Goal: Task Accomplishment & Management: Manage account settings

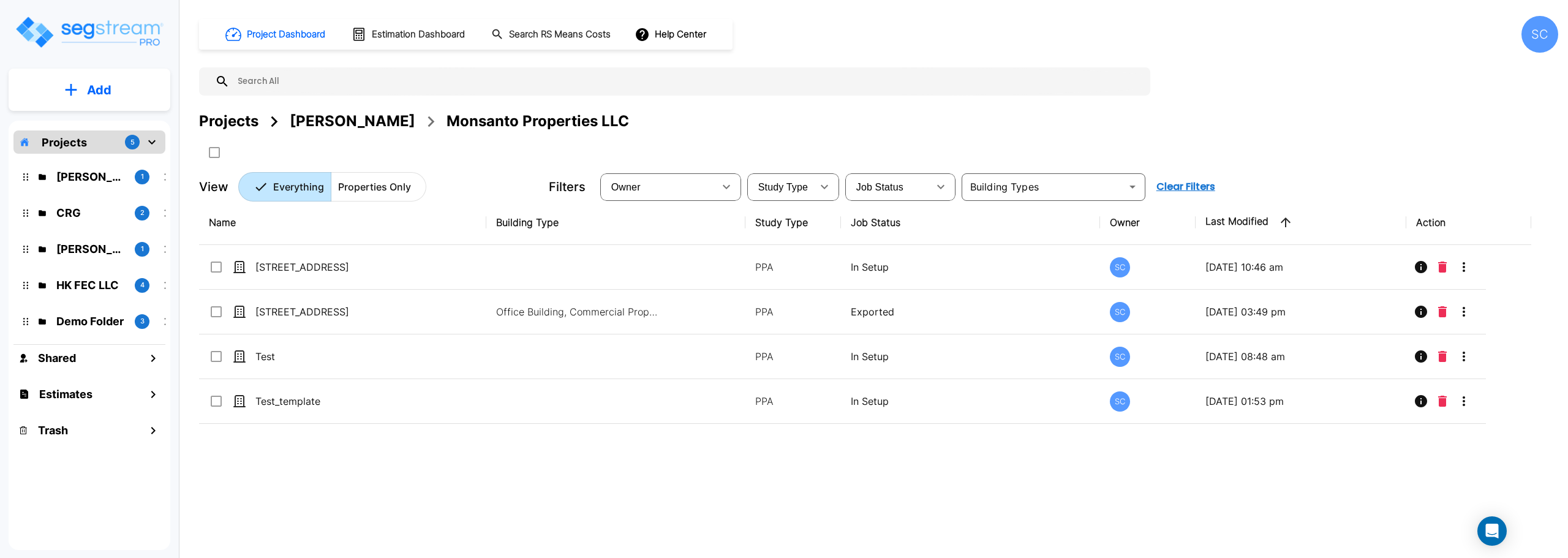
click at [1548, 35] on div "SC" at bounding box center [1540, 35] width 37 height 37
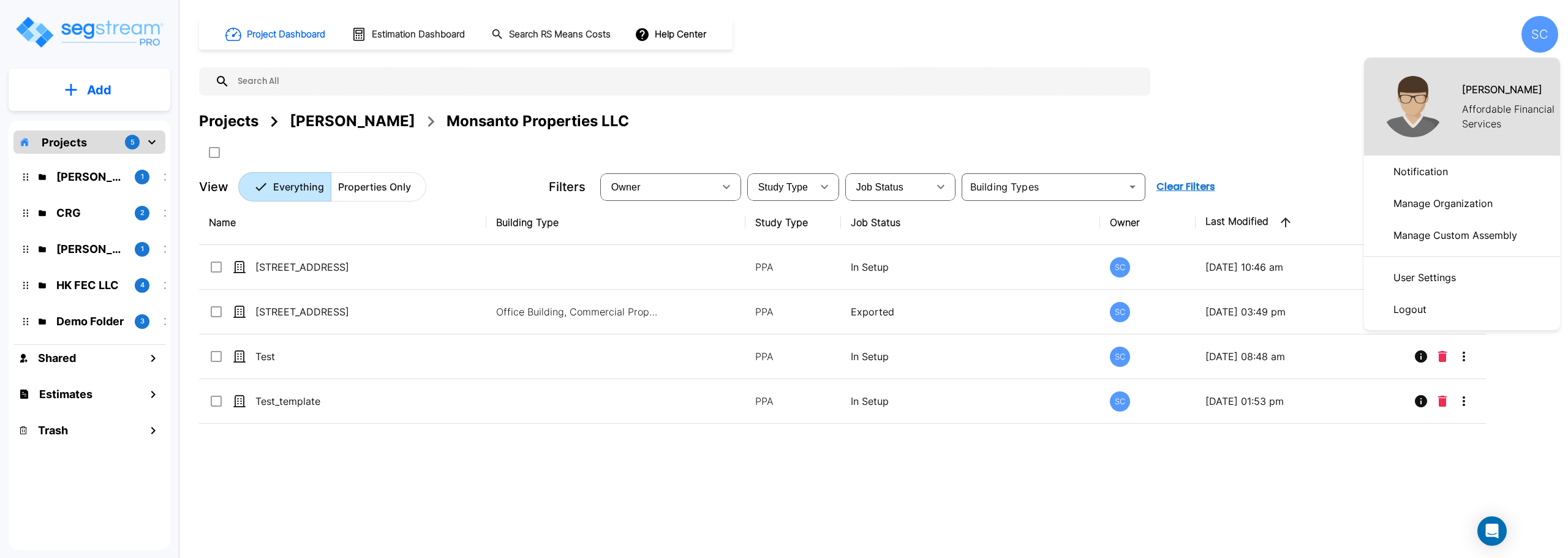
click at [1462, 206] on p "Manage Organization" at bounding box center [1443, 203] width 109 height 24
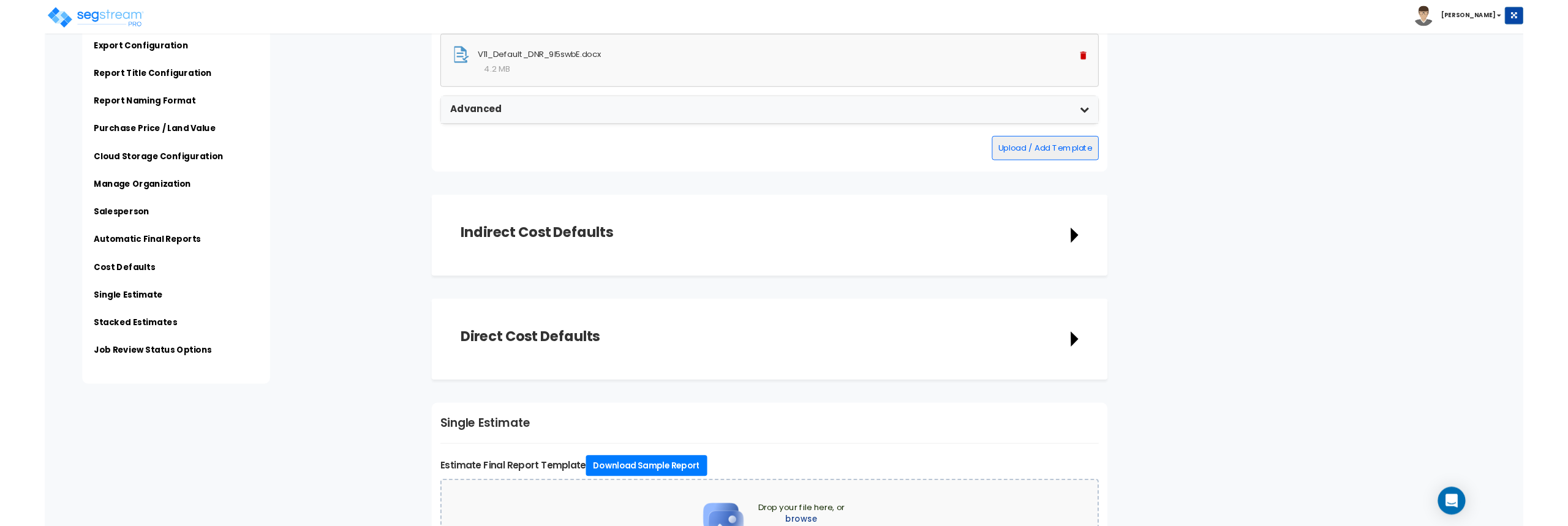
scroll to position [2190, 0]
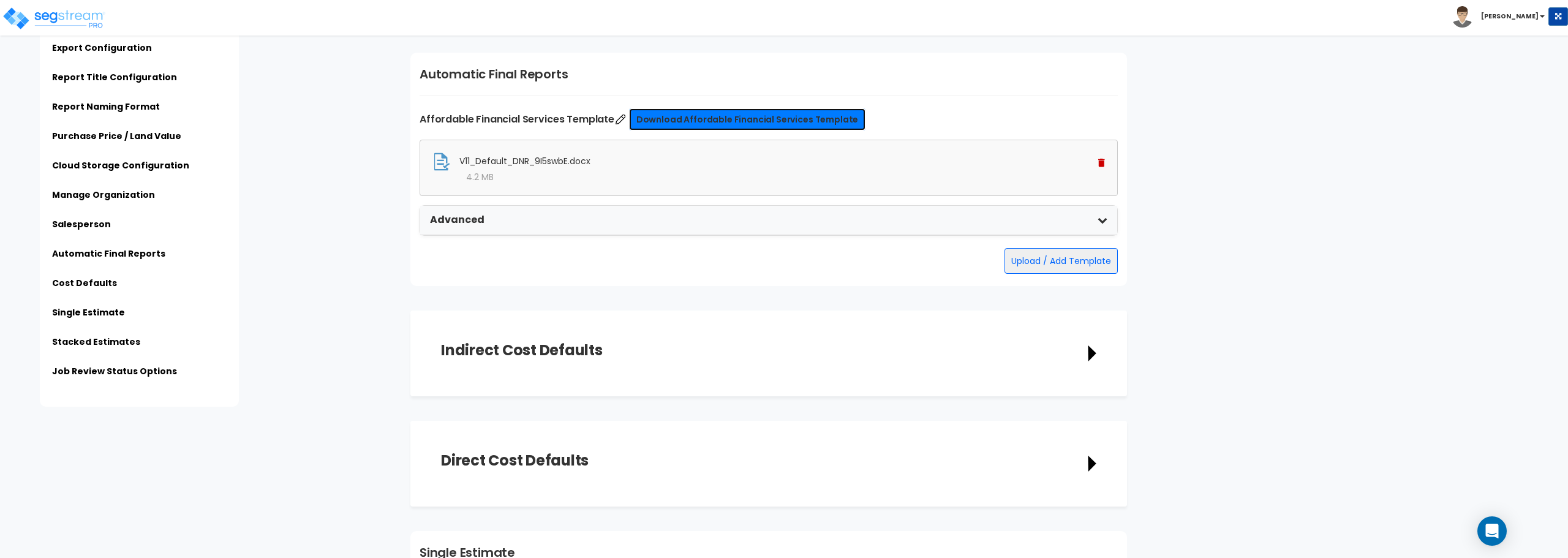
click at [690, 122] on link "Download Affordable Financial Services Template" at bounding box center [747, 119] width 236 height 22
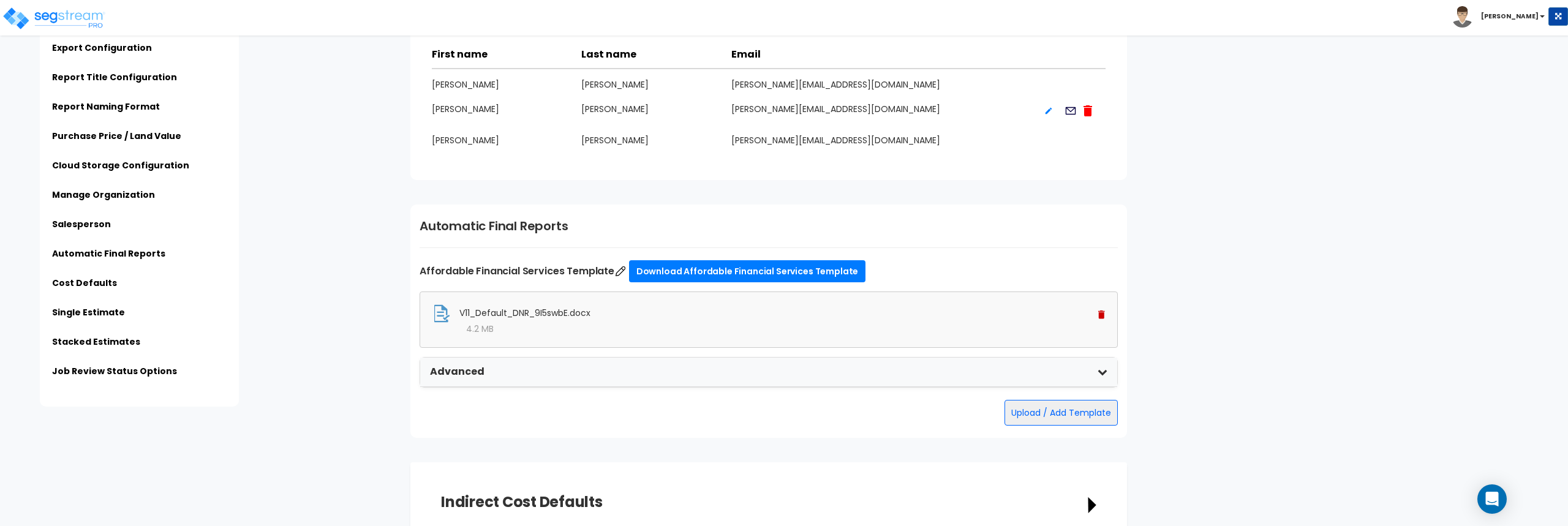
scroll to position [2099, 0]
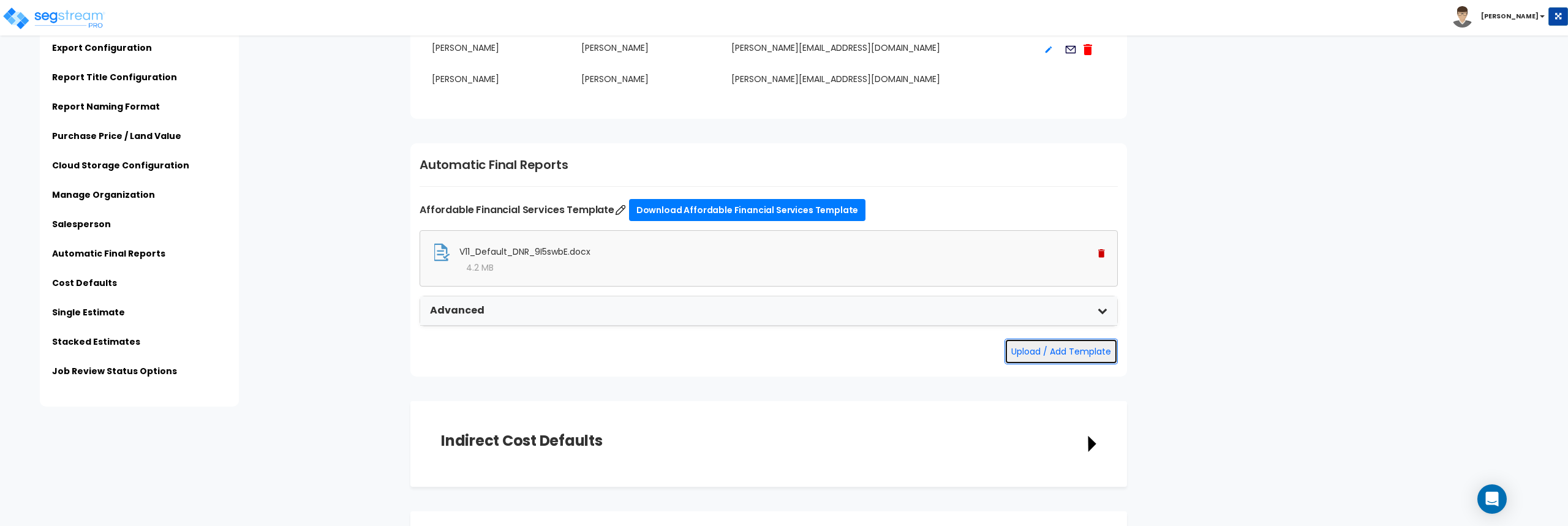
click at [1043, 354] on button "Upload / Add Template" at bounding box center [1060, 352] width 113 height 26
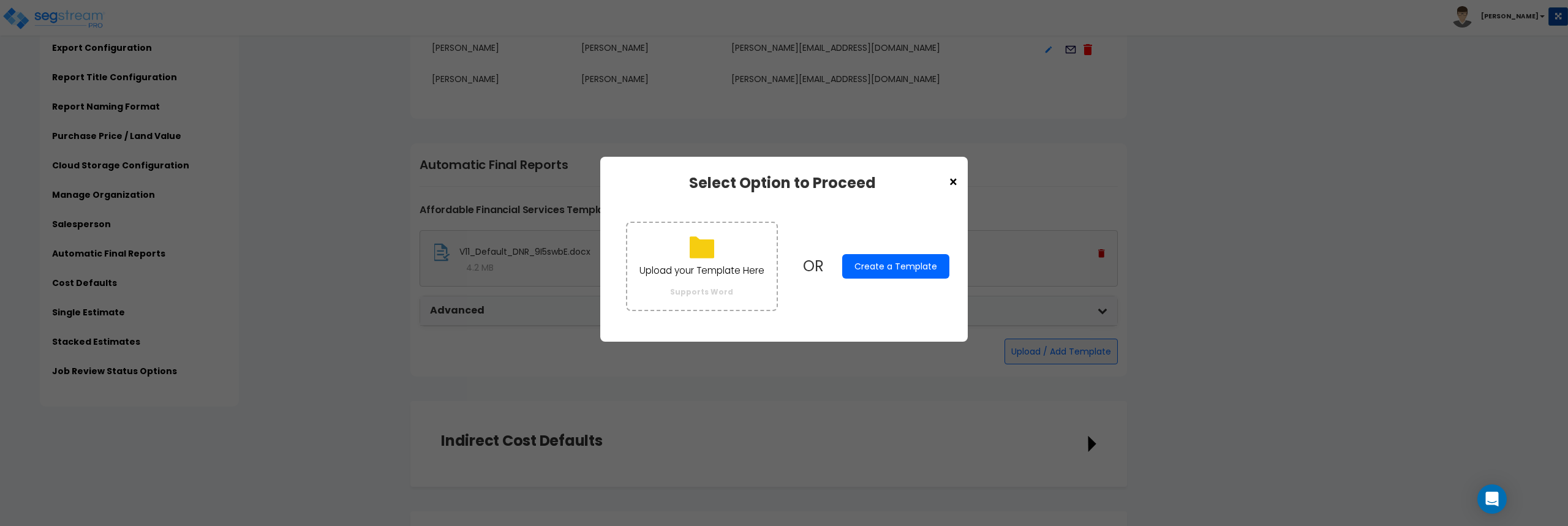
click at [882, 268] on button "Create a Template" at bounding box center [896, 266] width 107 height 24
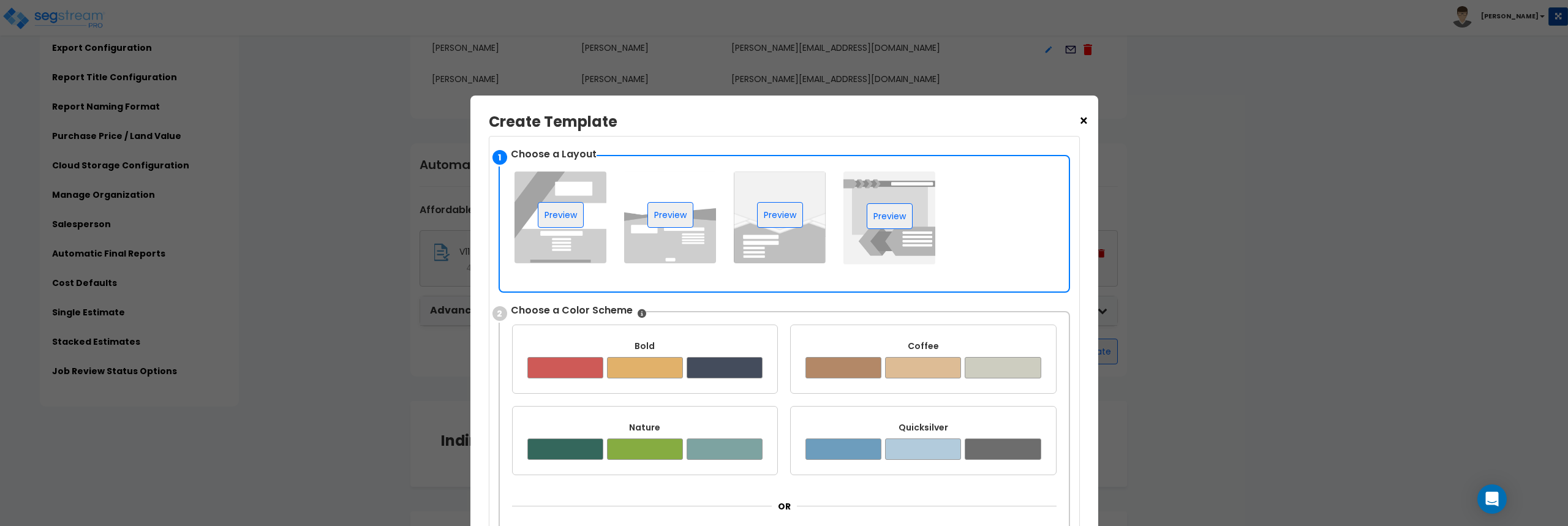
scroll to position [123, 0]
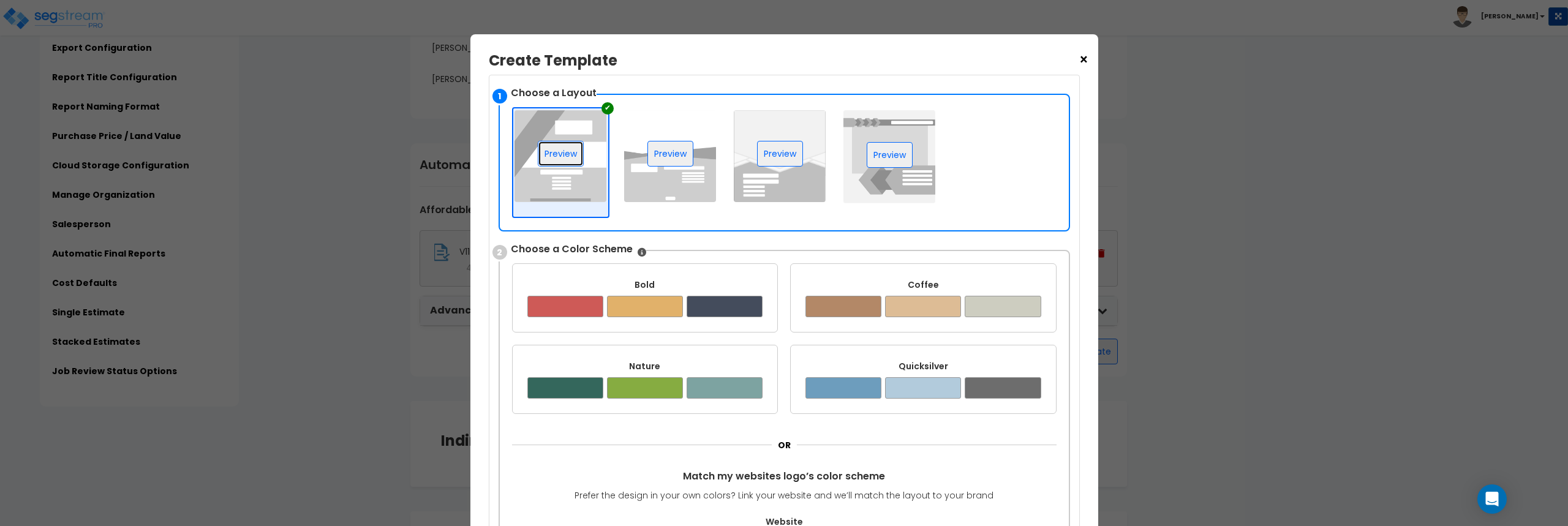
click at [571, 150] on button "Preview" at bounding box center [561, 154] width 46 height 26
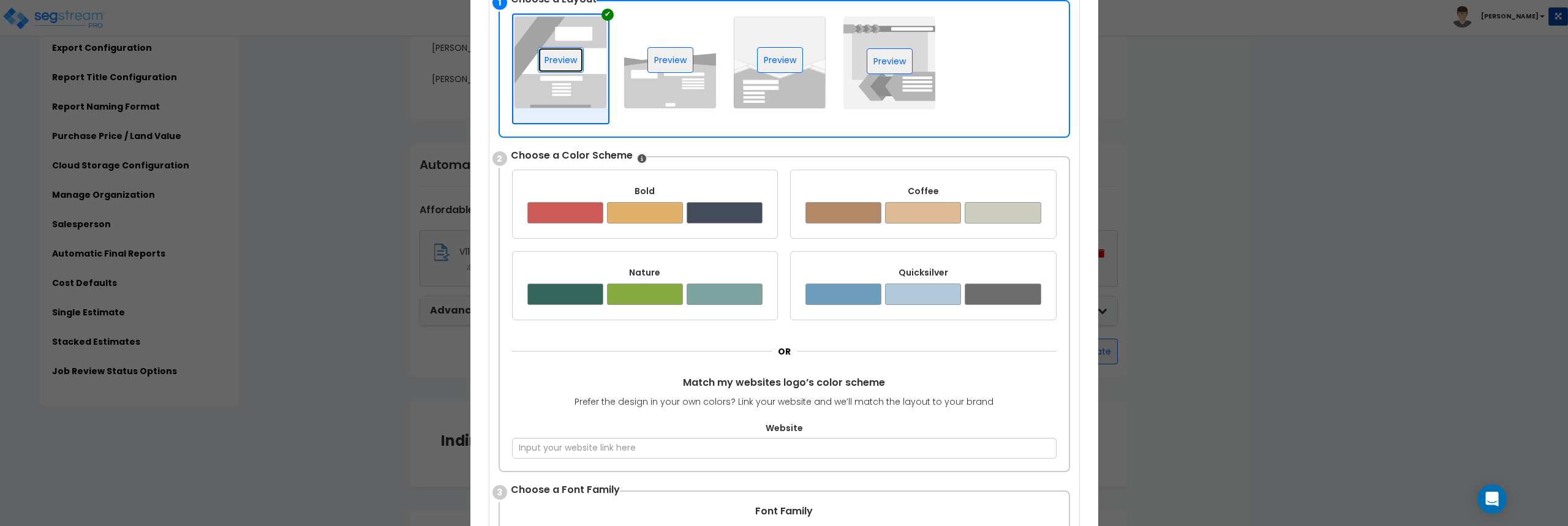
scroll to position [184, 0]
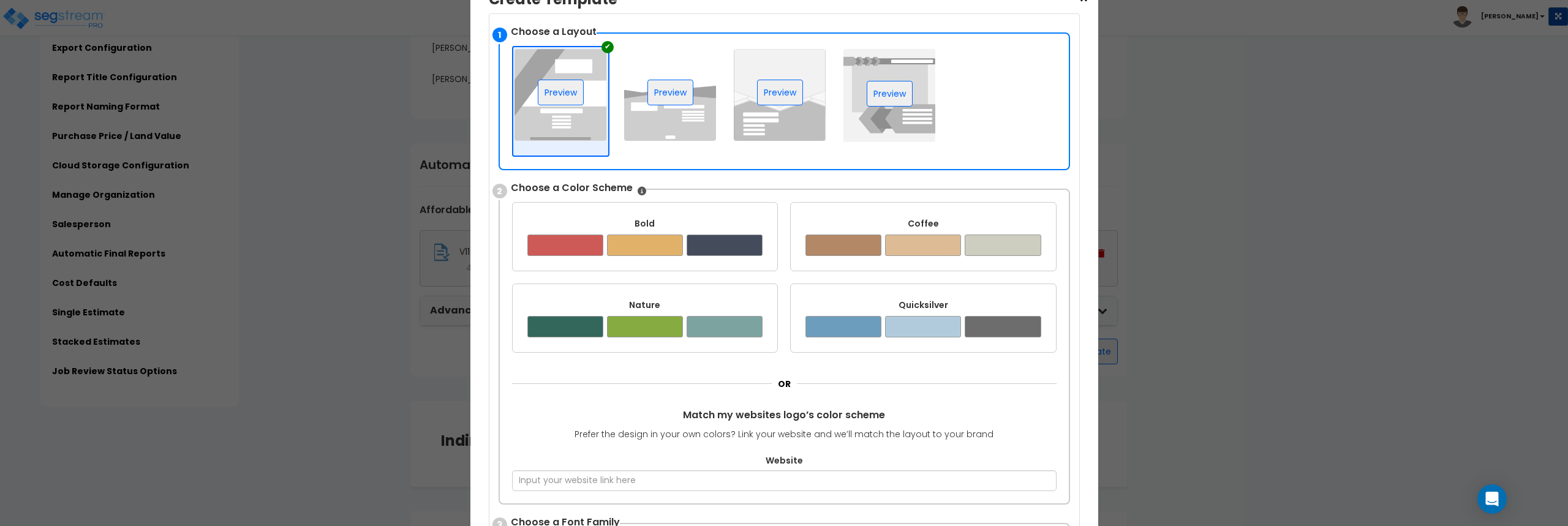
click at [926, 307] on div "Quicksilver" at bounding box center [924, 305] width 236 height 12
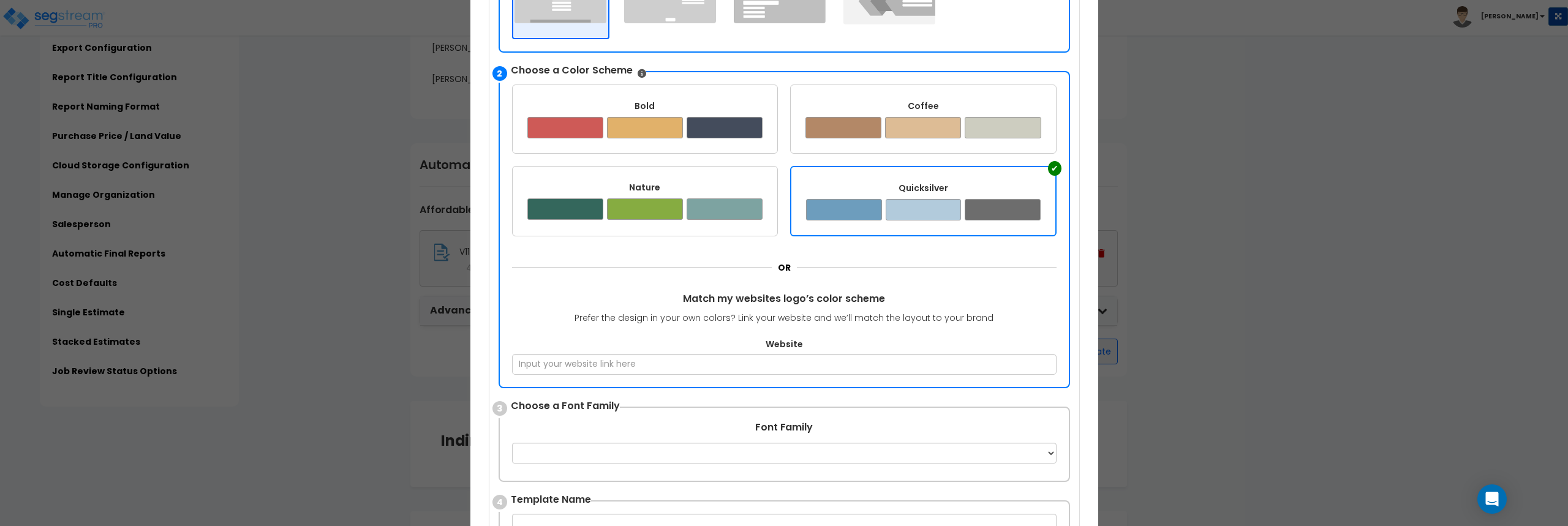
scroll to position [306, 0]
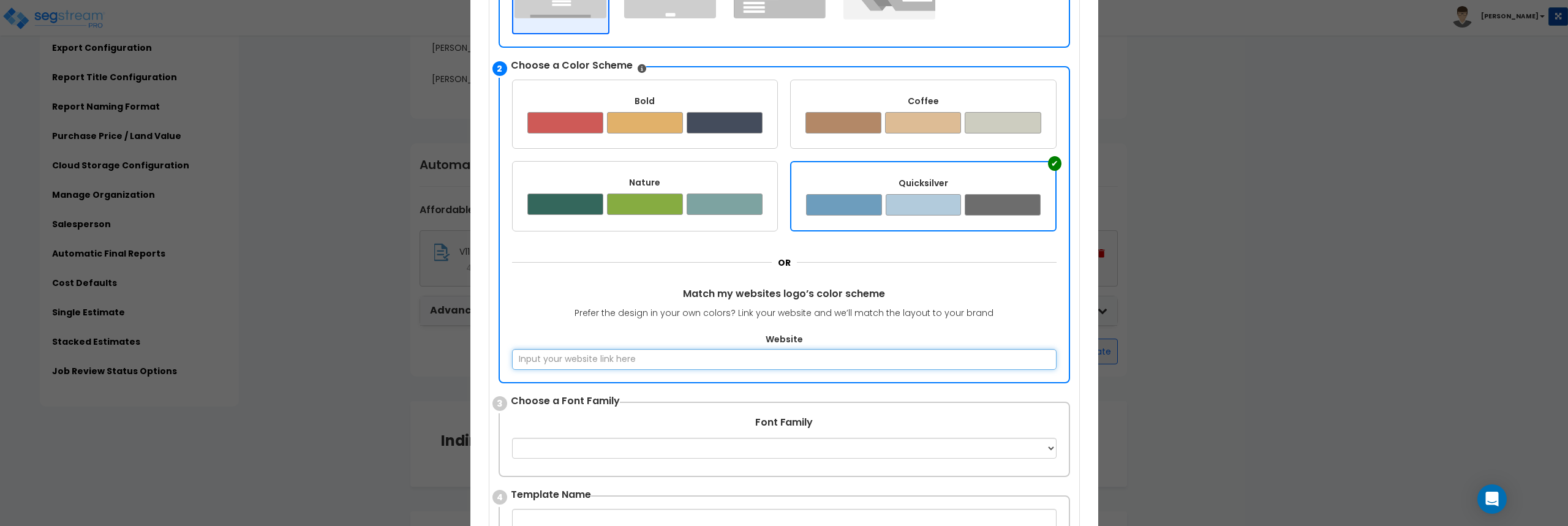
click at [769, 354] on input "Website" at bounding box center [785, 359] width 545 height 21
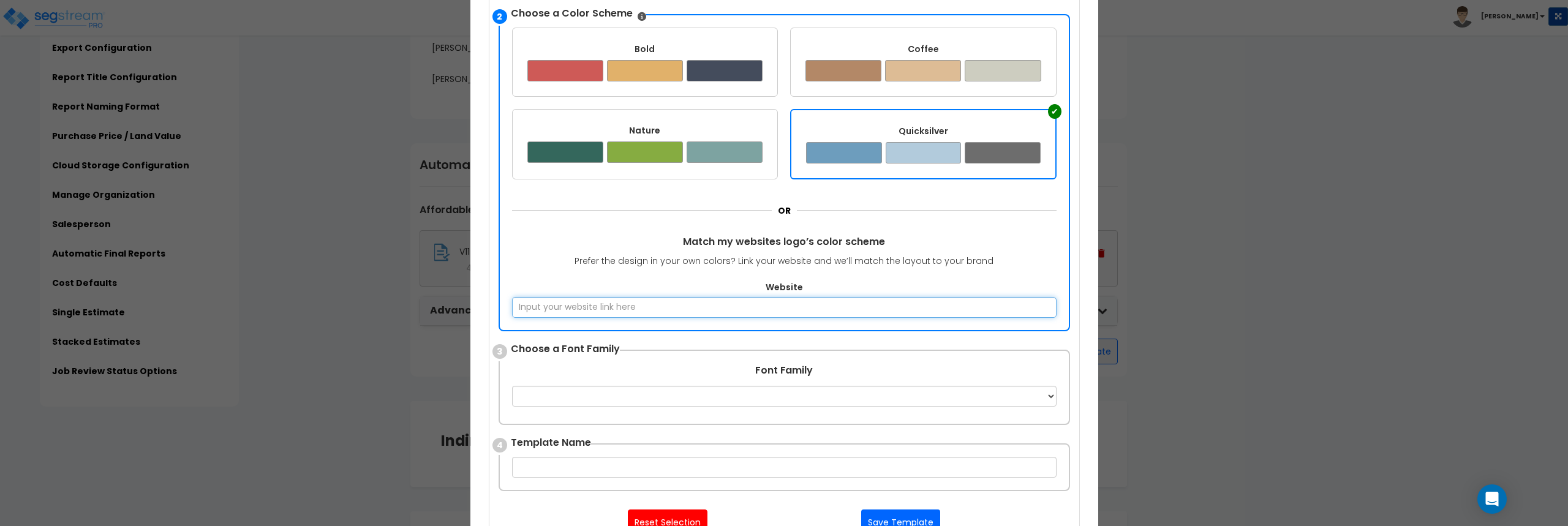
scroll to position [429, 0]
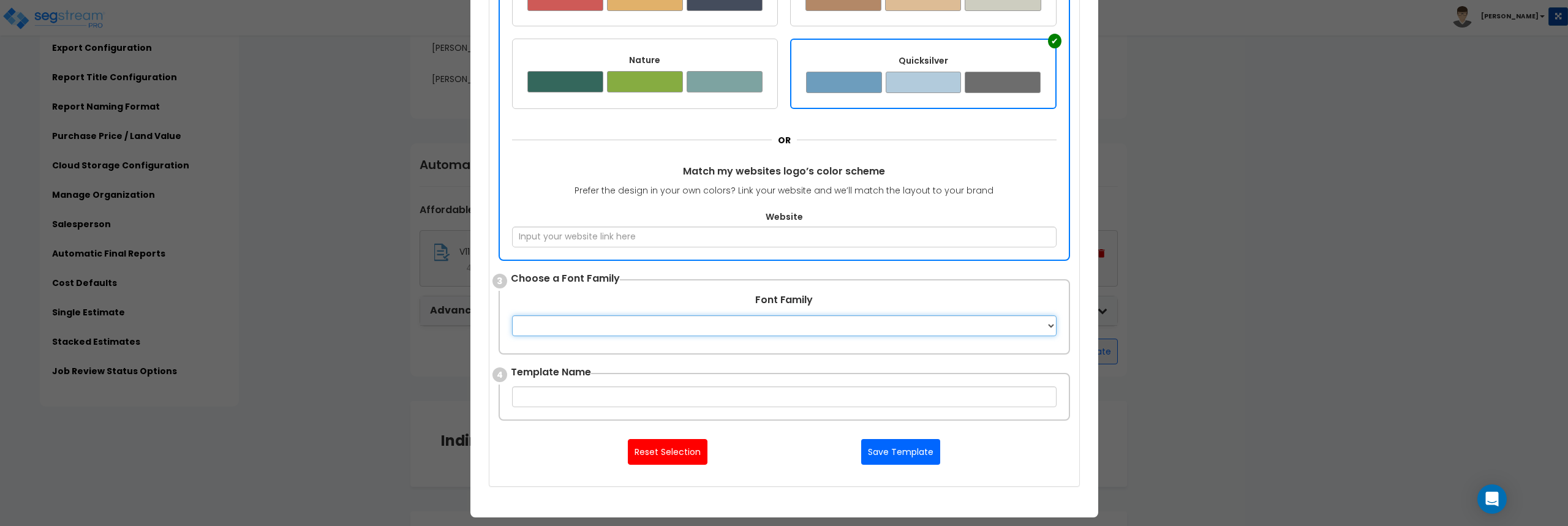
click at [862, 328] on select "Apple Chancery Aptos Arial Avenir Baskerville Calibri Cambria Century Gothic Co…" at bounding box center [785, 326] width 545 height 21
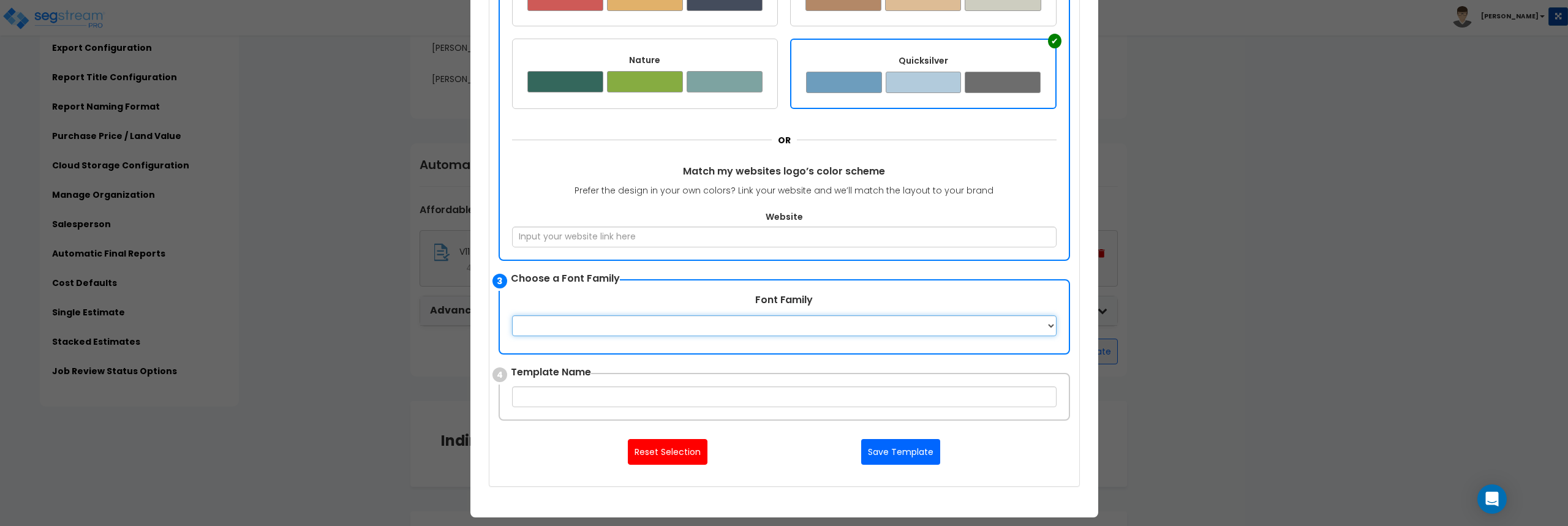
select select "Arial"
click at [512, 316] on select "Apple Chancery Aptos Arial Avenir Baskerville Calibri Cambria Century Gothic Co…" at bounding box center [785, 326] width 545 height 21
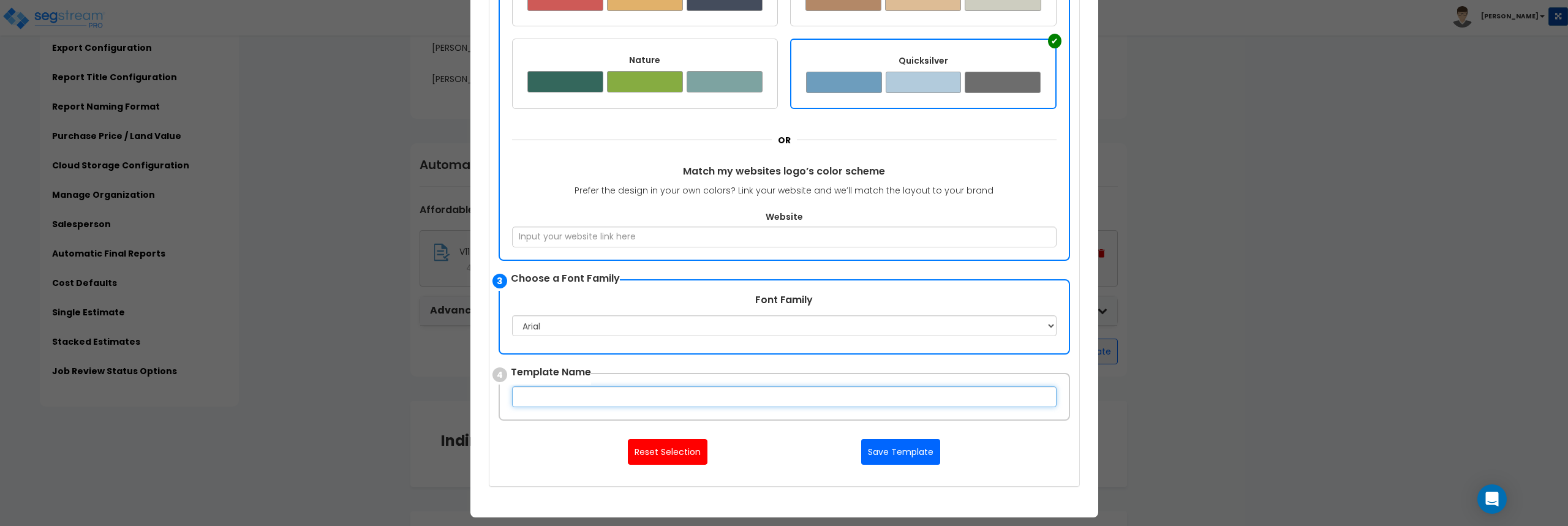
click at [672, 405] on input "text" at bounding box center [785, 397] width 545 height 21
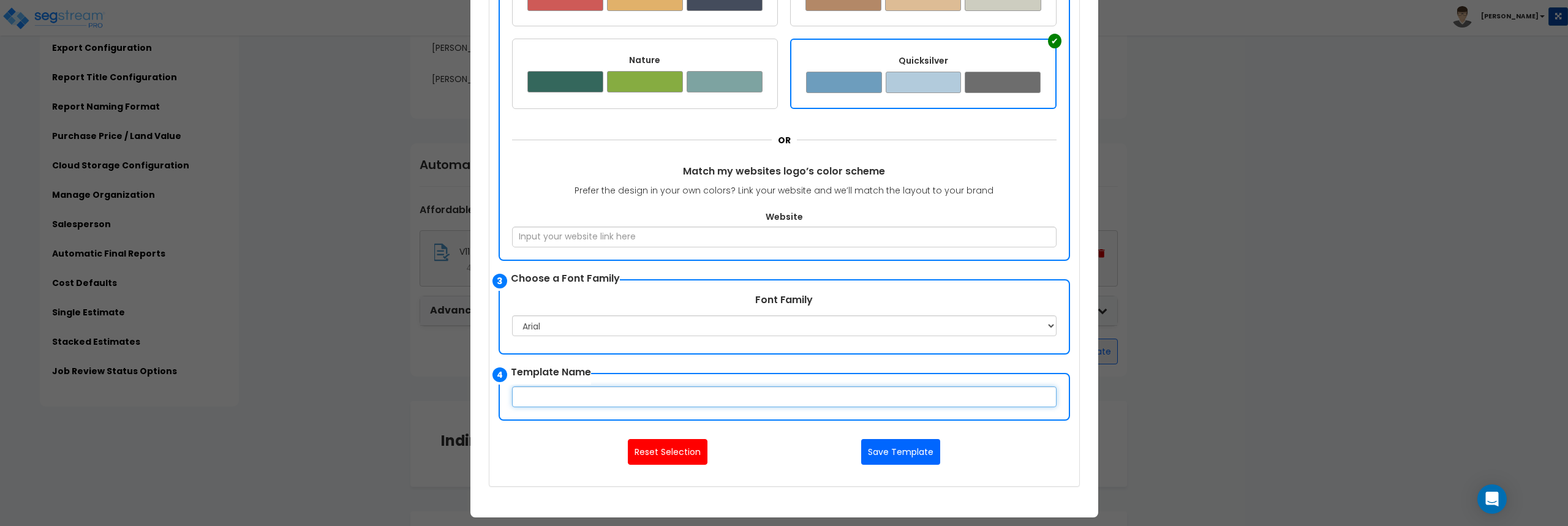
click at [672, 392] on input "text" at bounding box center [785, 397] width 545 height 21
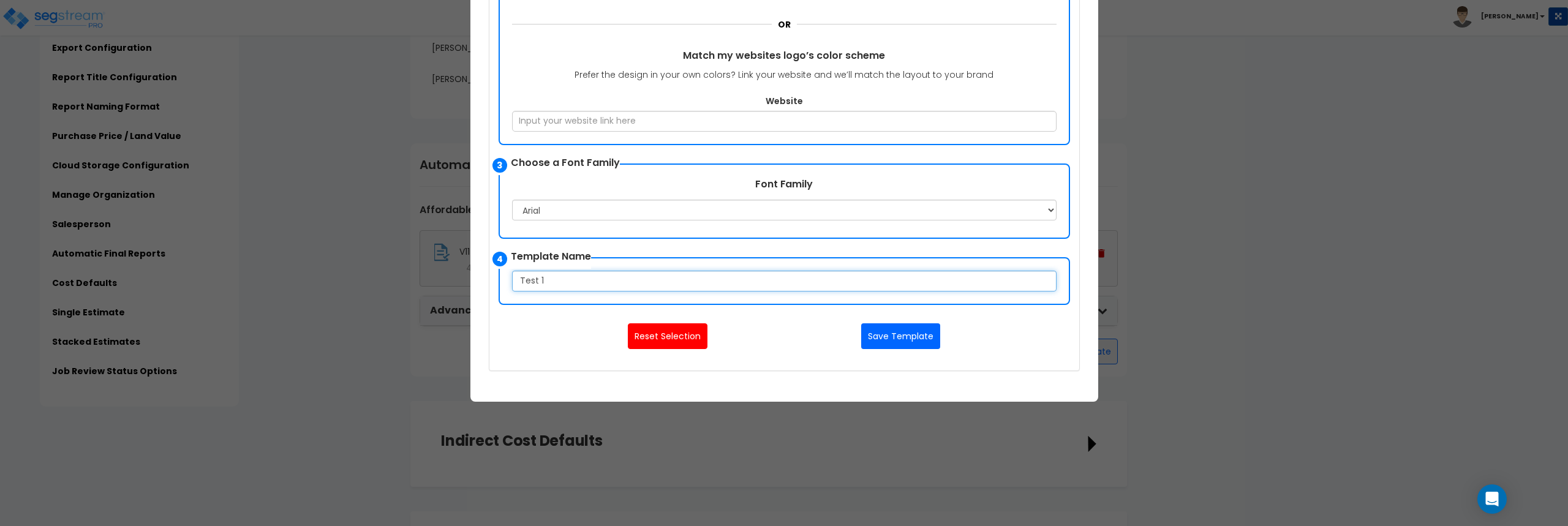
scroll to position [552, 0]
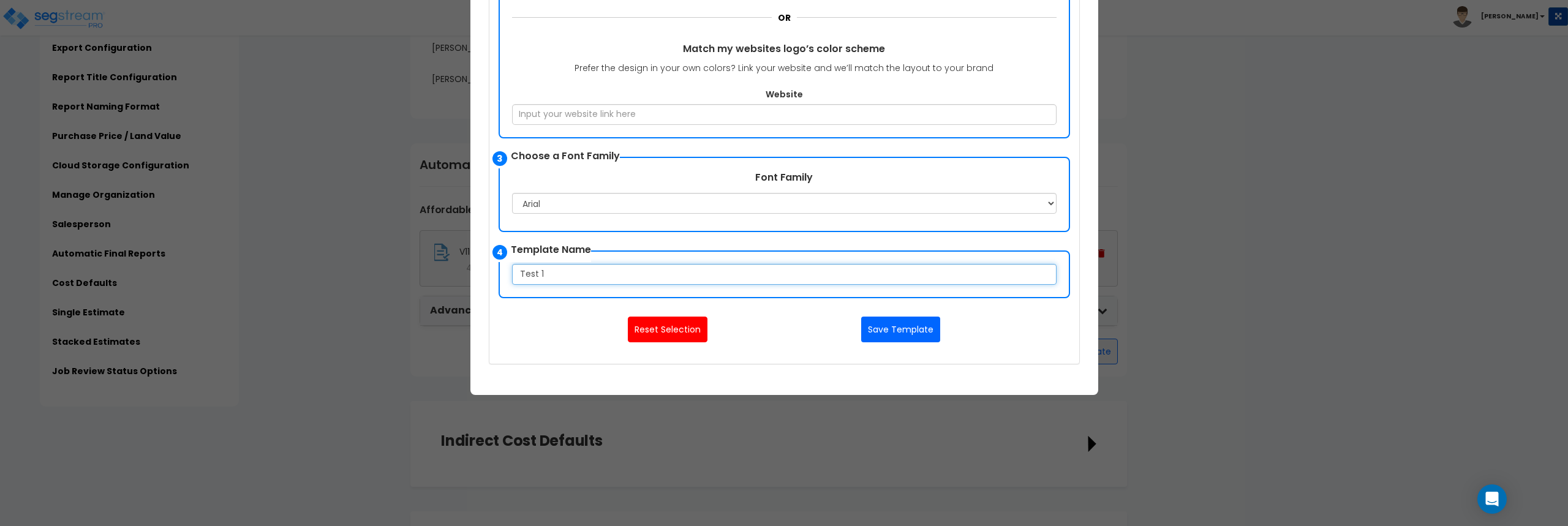
type input "Test 1"
click at [905, 327] on button "Save Template" at bounding box center [901, 329] width 79 height 26
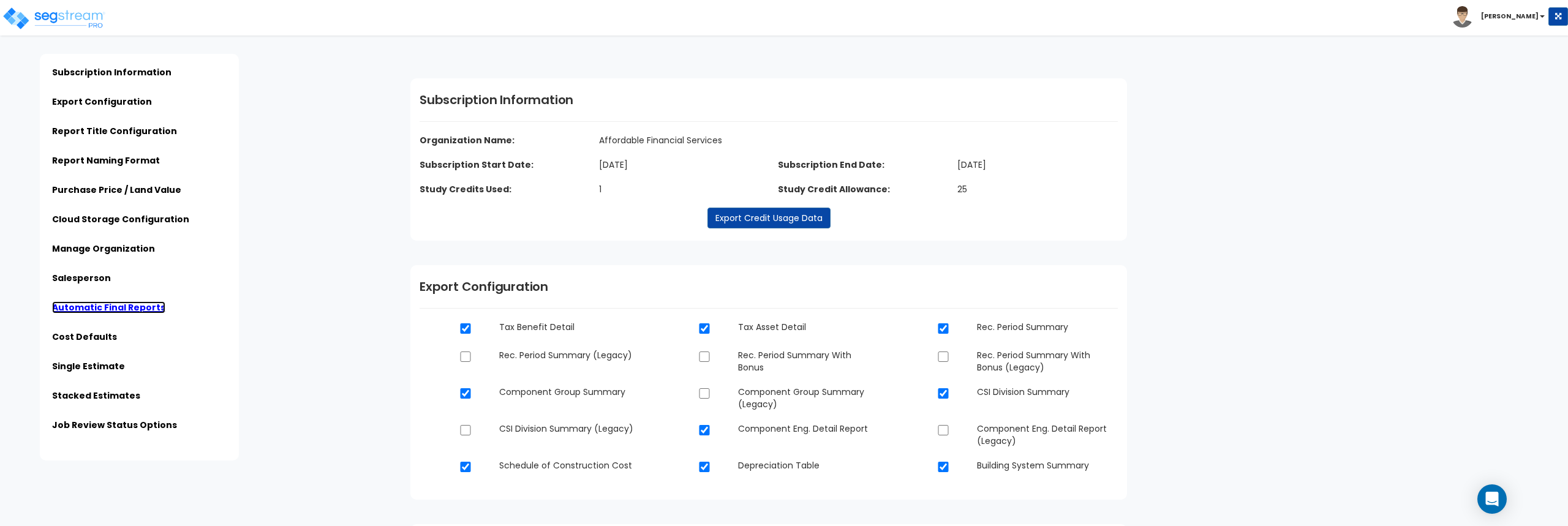
click at [131, 308] on link "Automatic Final Reports" at bounding box center [108, 308] width 113 height 12
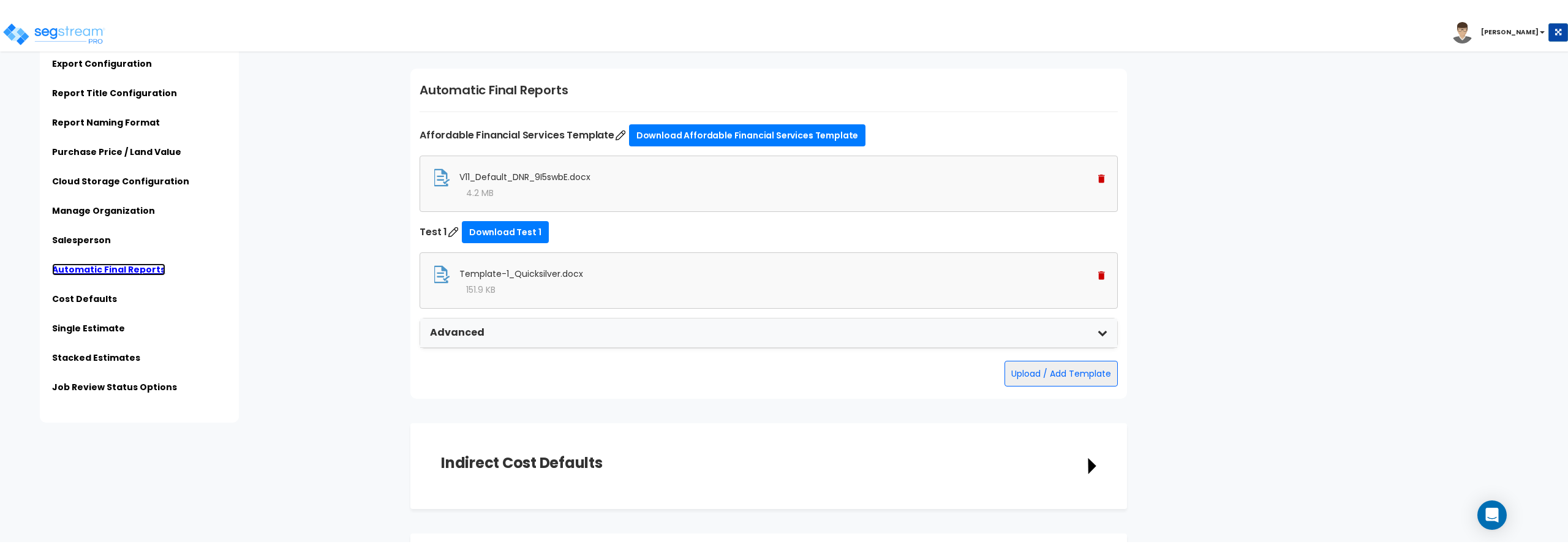
scroll to position [2218, 0]
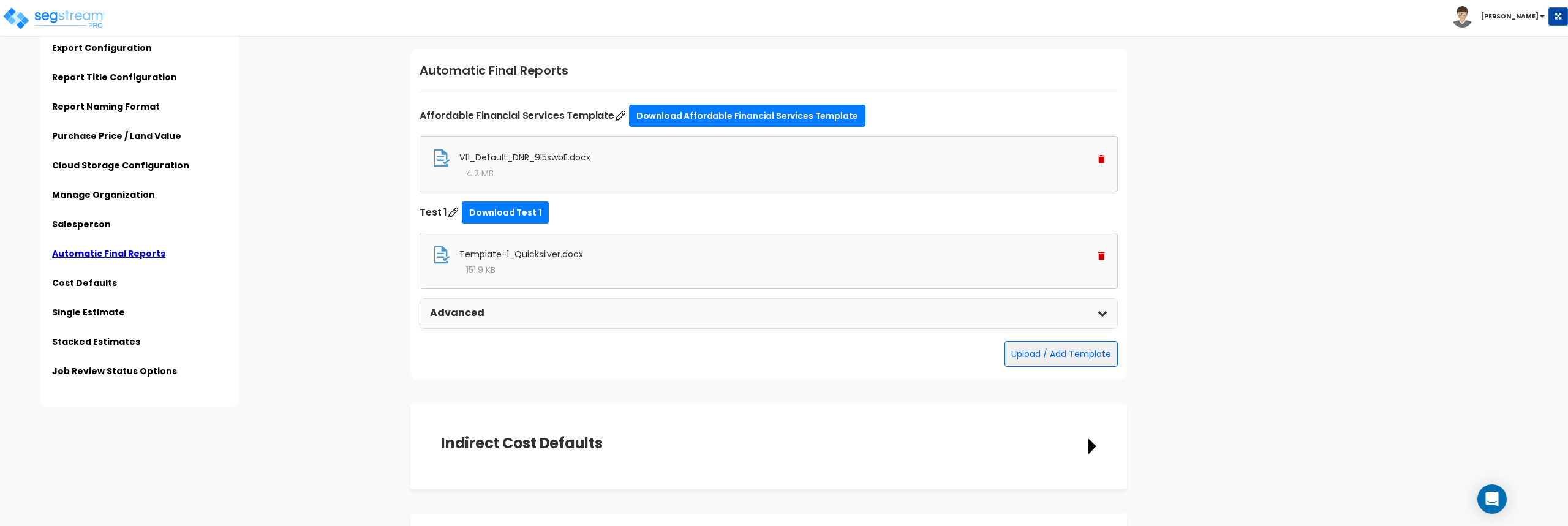
click at [510, 260] on div "Template-1_Quicksilver.docx" at bounding box center [768, 254] width 673 height 18
click at [507, 215] on link "Download Test 1" at bounding box center [506, 212] width 87 height 22
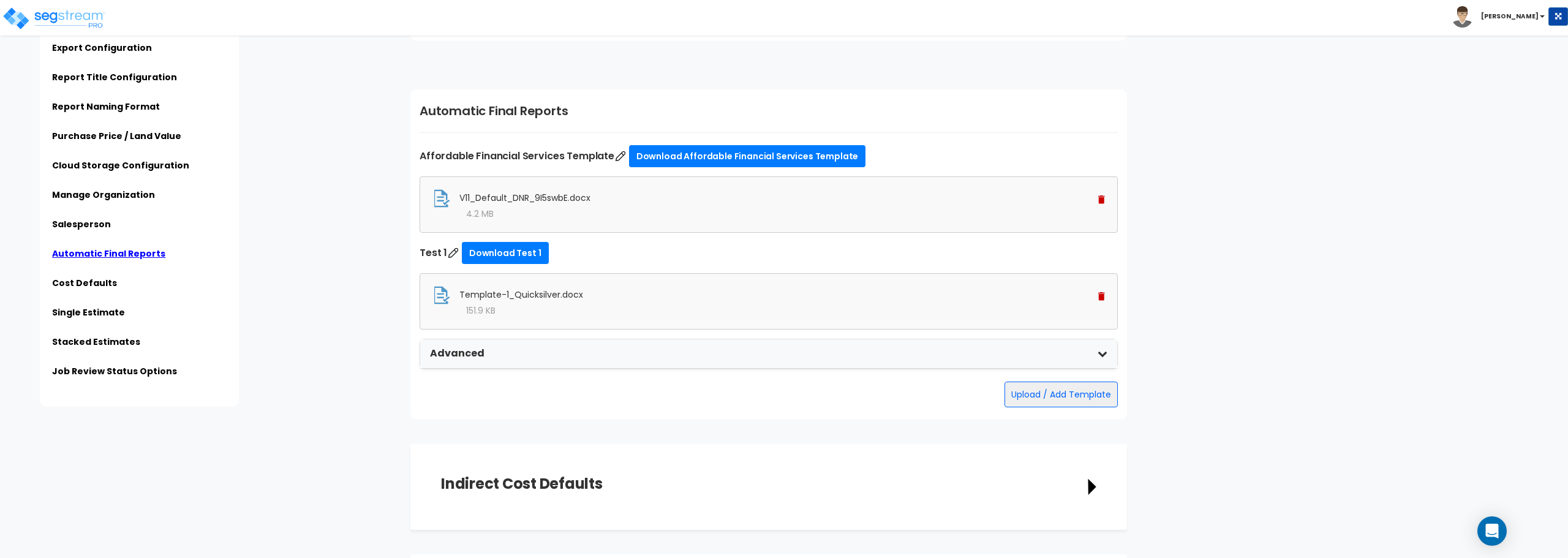
scroll to position [2157, 0]
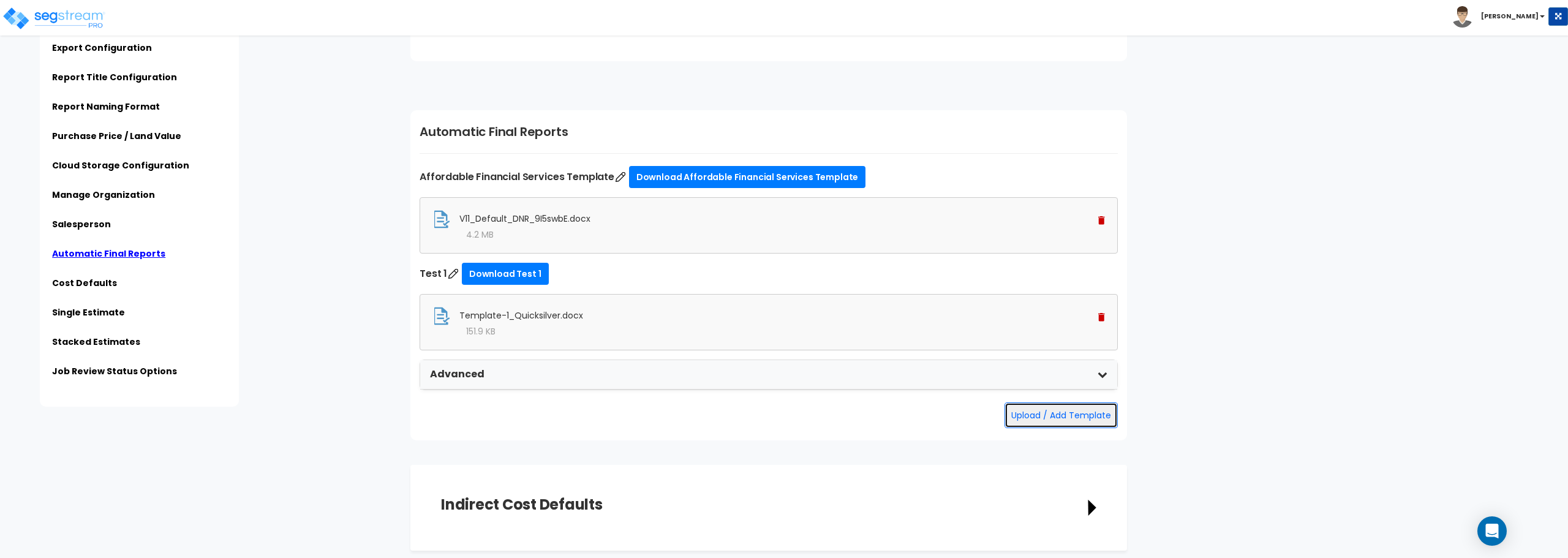
click at [1036, 418] on button "Upload / Add Template" at bounding box center [1060, 416] width 113 height 26
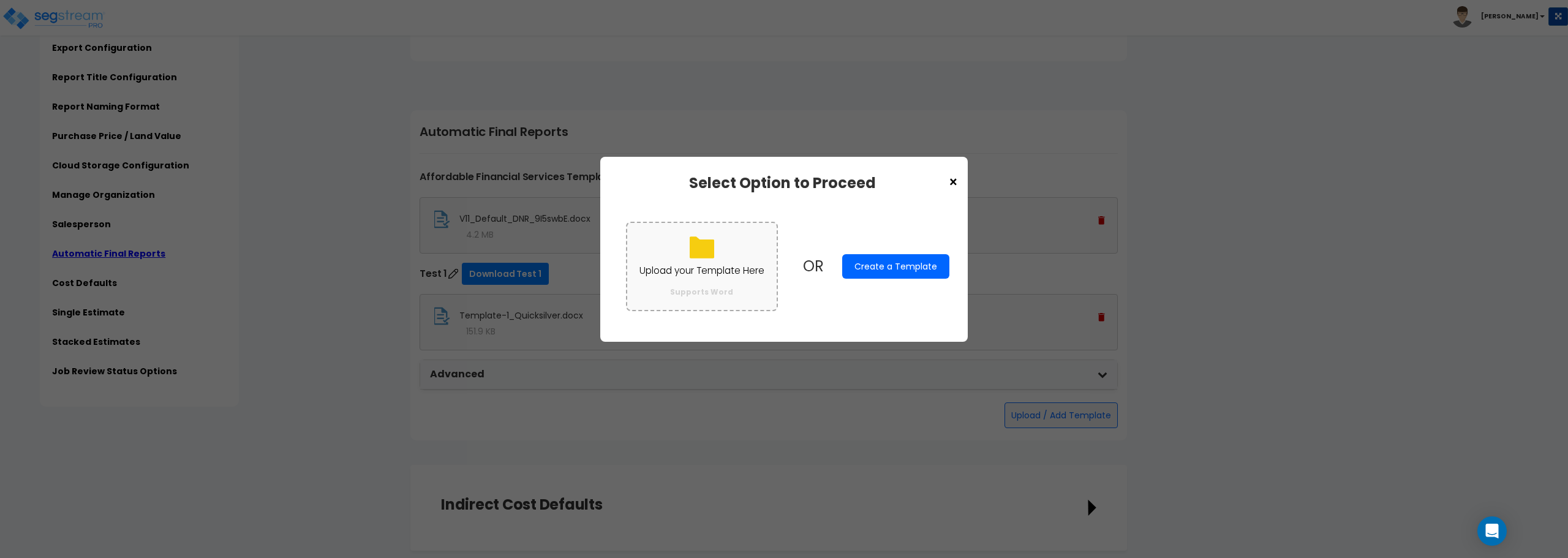
click at [686, 261] on label "Upload your Template Here Supports Word" at bounding box center [702, 266] width 152 height 89
click at [0, 0] on input "Upload your Template Here Supports Word" at bounding box center [0, 0] width 0 height 0
click at [666, 237] on label "Upload your Template Here Supports Word" at bounding box center [702, 266] width 152 height 89
click at [0, 0] on input "Upload your Template Here Supports Word" at bounding box center [0, 0] width 0 height 0
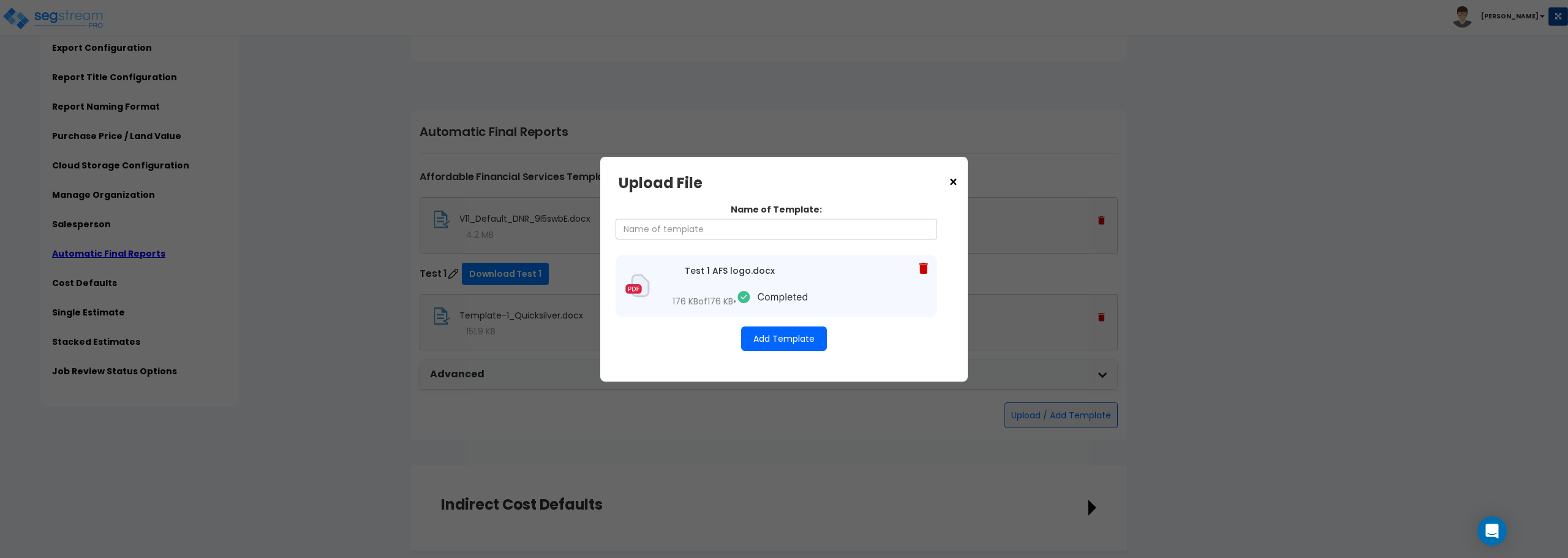
click at [776, 345] on button "Add Template" at bounding box center [784, 339] width 86 height 24
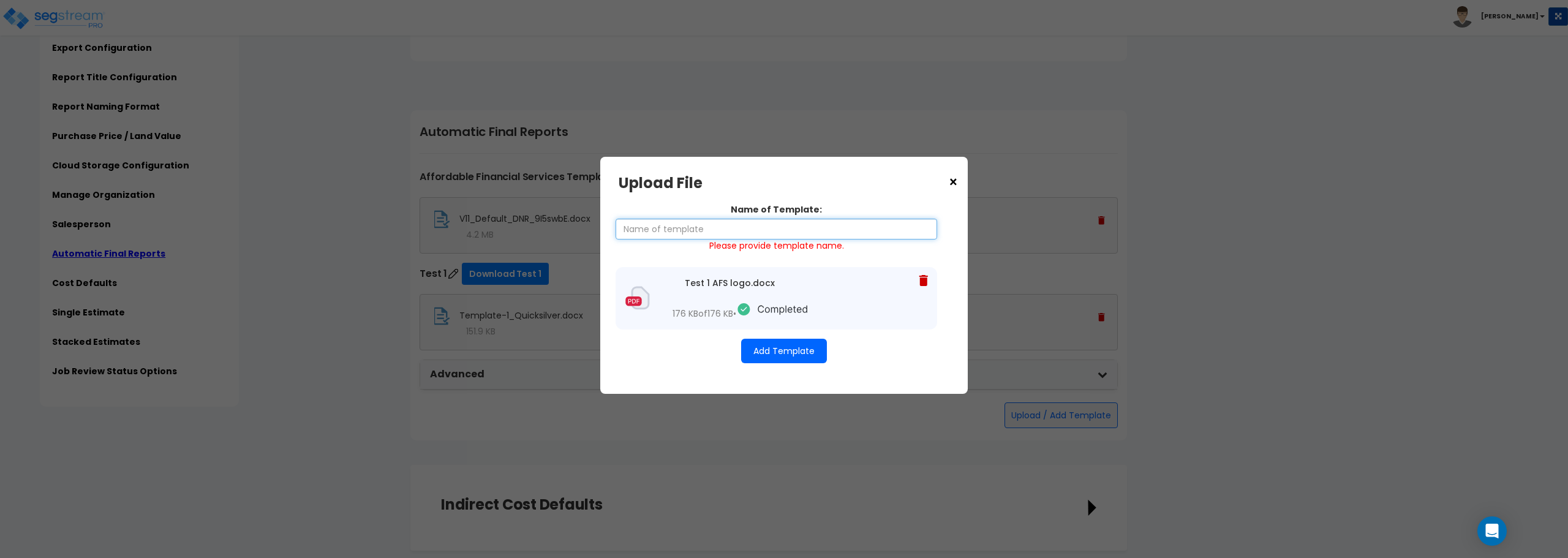
click at [726, 232] on input "Name of Template:" at bounding box center [776, 229] width 322 height 21
type input "Test AFS logo"
click at [791, 346] on button "Add Template" at bounding box center [784, 351] width 86 height 24
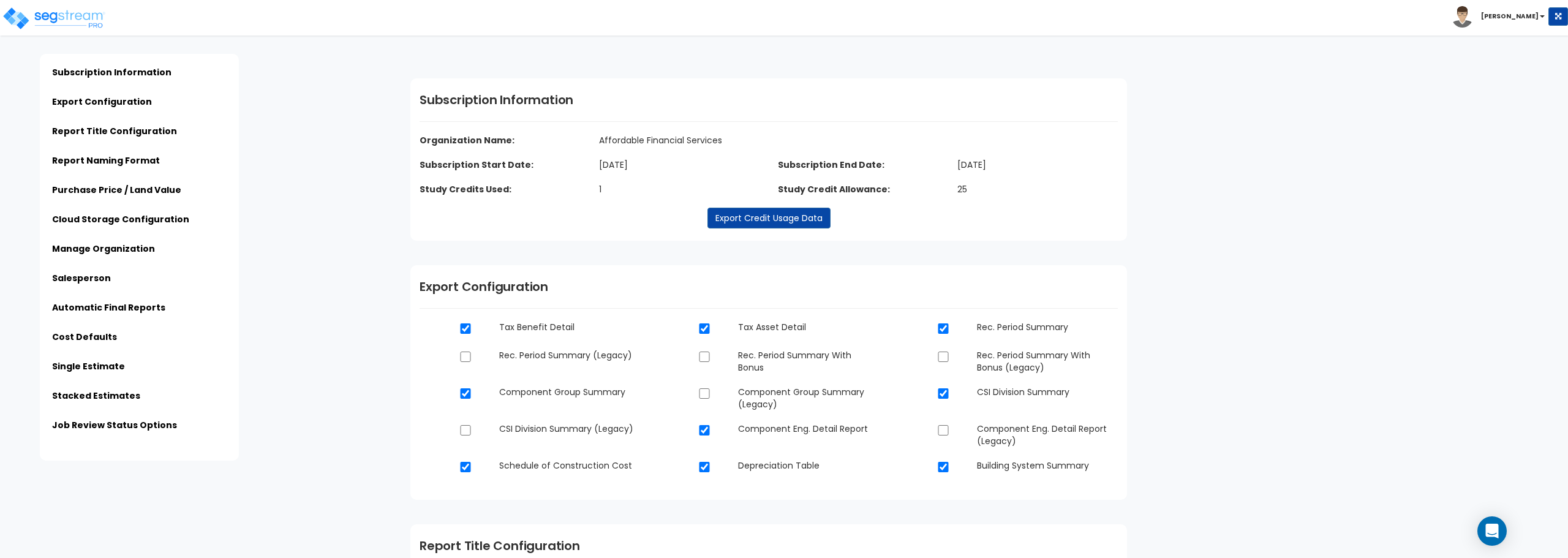
scroll to position [2157, 0]
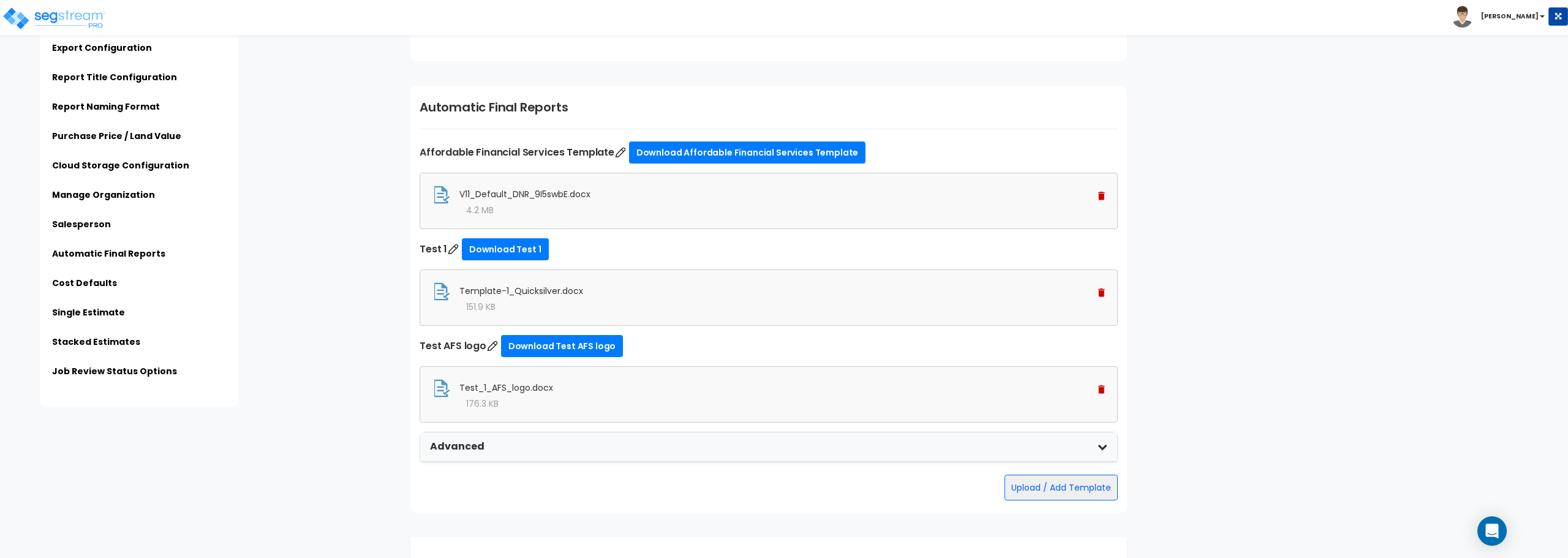
click at [579, 399] on div "176.3 KB" at bounding box center [768, 404] width 673 height 12
click at [438, 385] on img at bounding box center [441, 388] width 18 height 18
click at [1097, 292] on div "Template-1_Quicksilver.docx" at bounding box center [768, 292] width 673 height 18
click at [1104, 293] on img at bounding box center [1102, 293] width 7 height 9
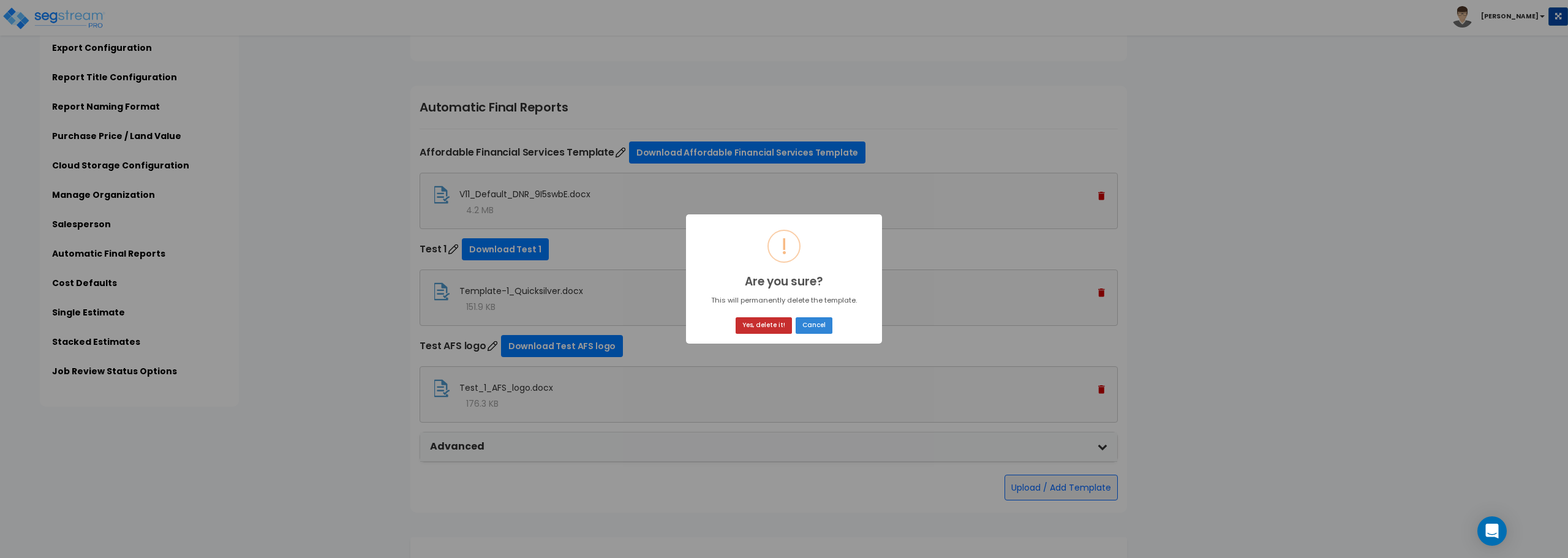
click at [755, 328] on button "Yes, delete it!" at bounding box center [764, 325] width 56 height 16
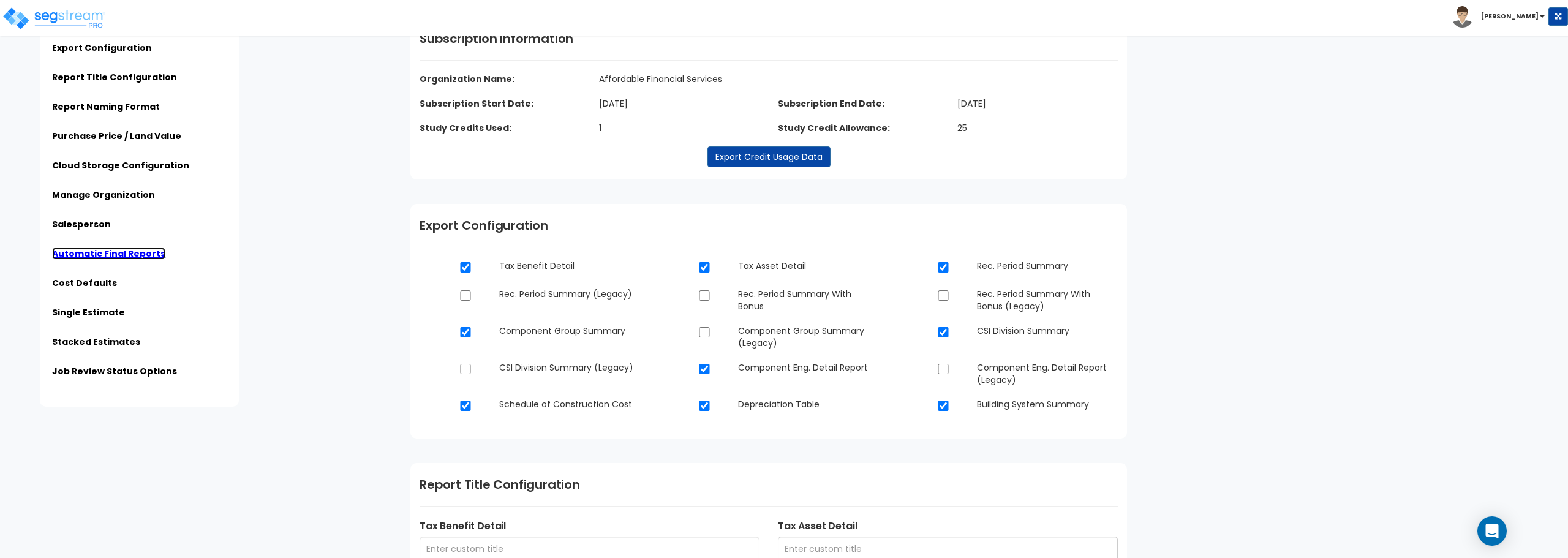
click at [67, 249] on link "Automatic Final Reports" at bounding box center [108, 254] width 113 height 12
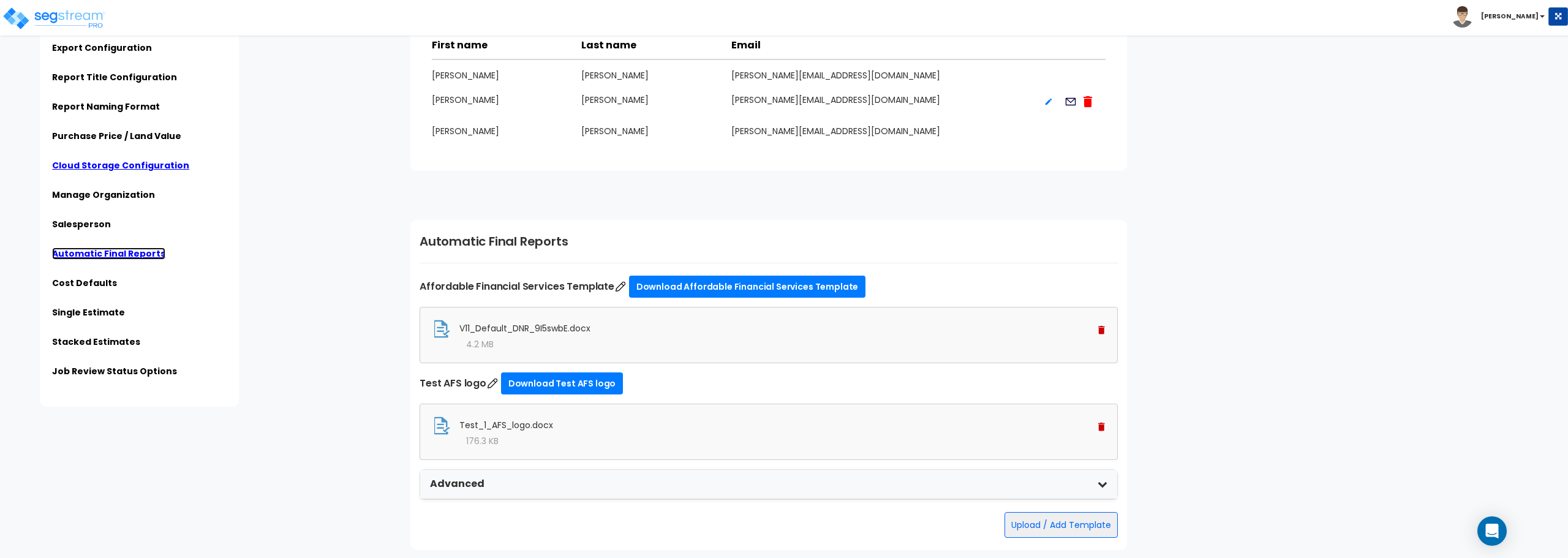
scroll to position [2035, 0]
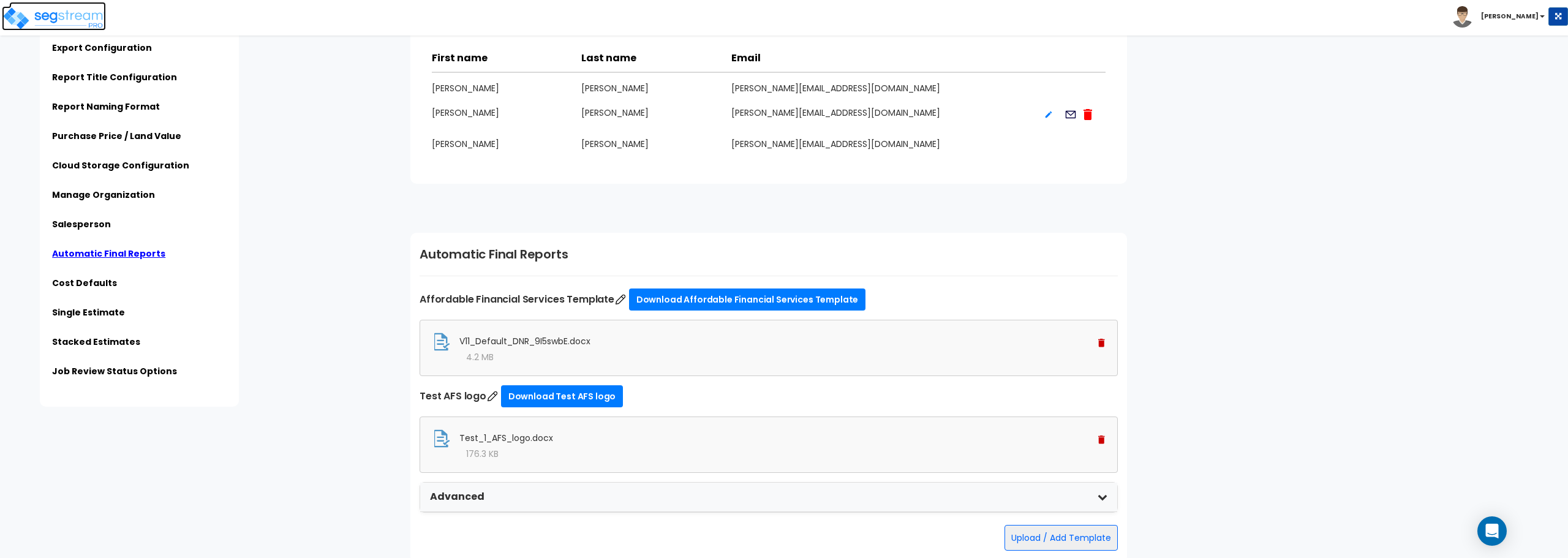
click at [80, 22] on img at bounding box center [54, 18] width 104 height 24
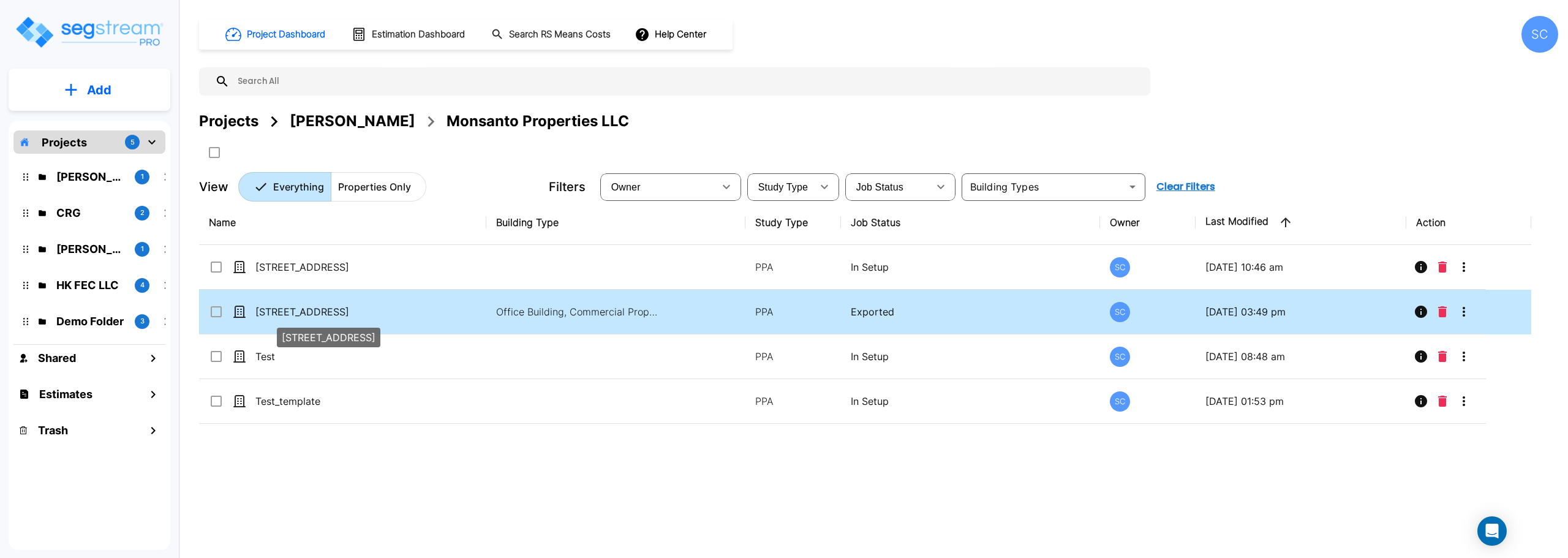
click at [272, 315] on p "[STREET_ADDRESS]" at bounding box center [316, 312] width 123 height 15
checkbox input "true"
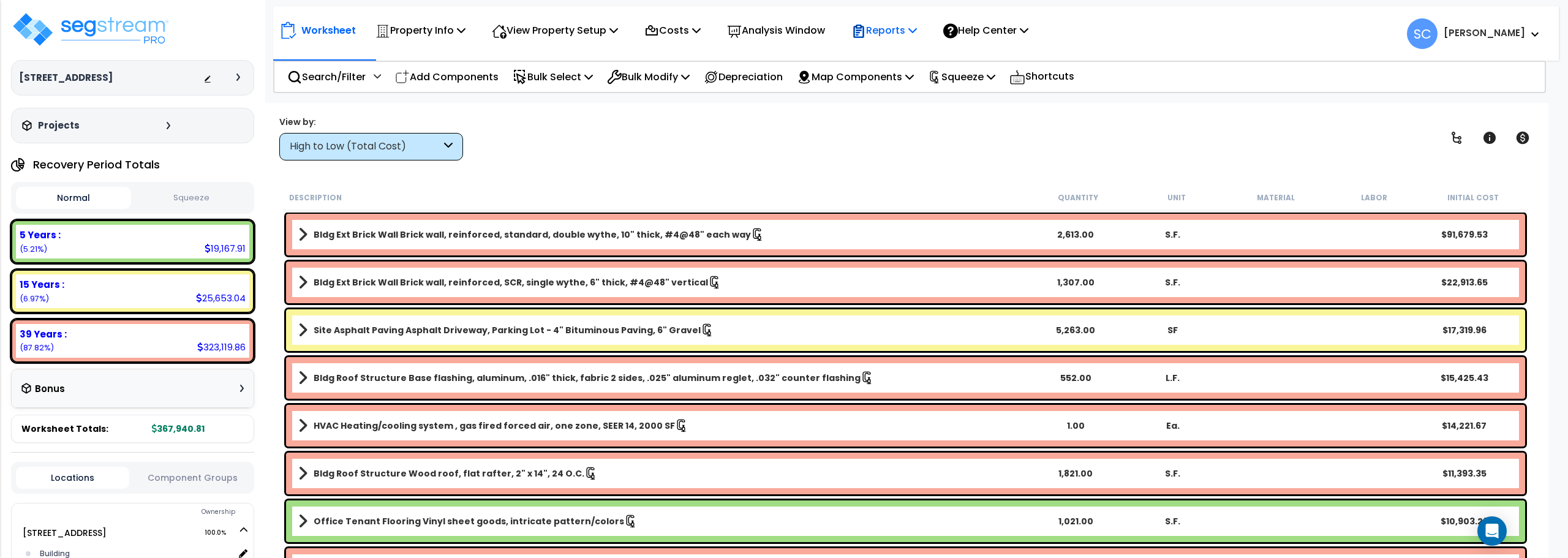
click at [917, 35] on p "Reports" at bounding box center [884, 31] width 66 height 16
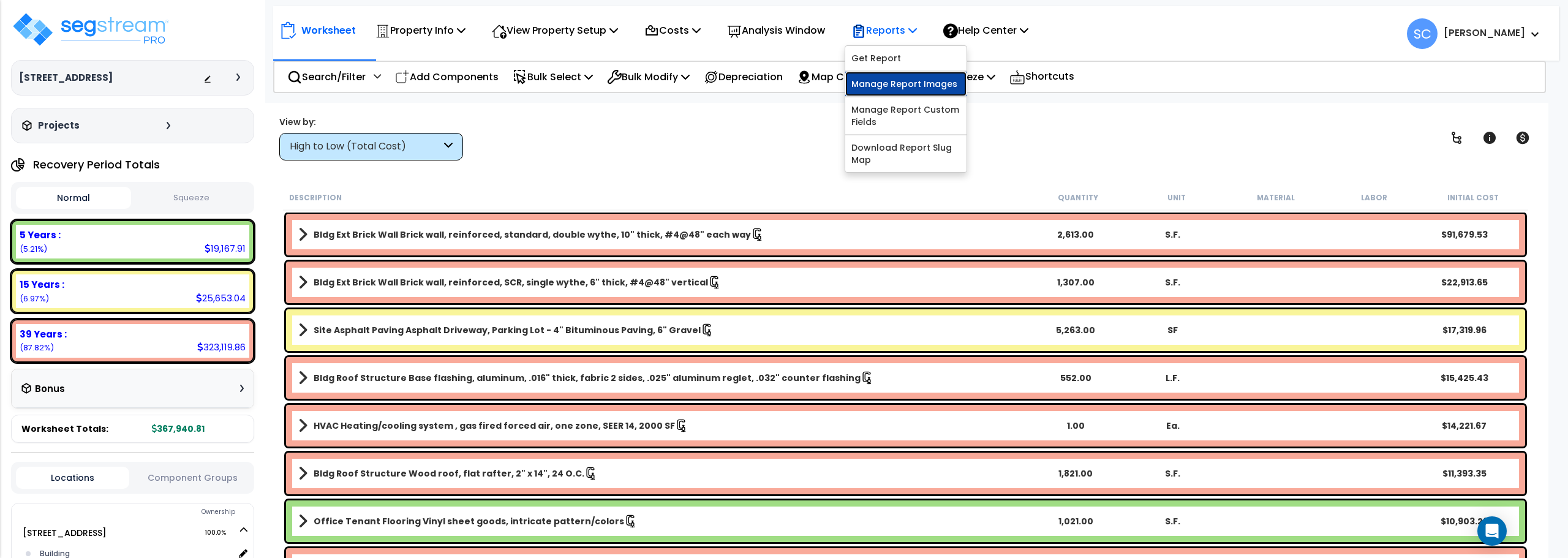
click at [882, 91] on link "Manage Report Images" at bounding box center [905, 84] width 121 height 24
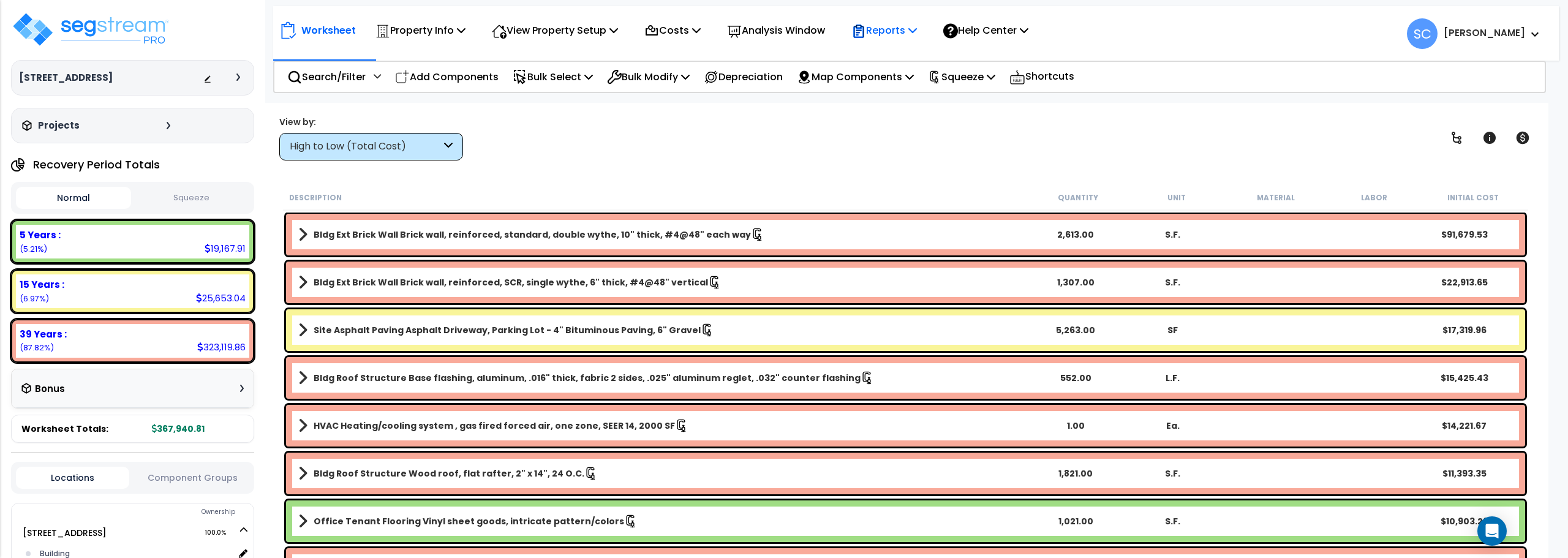
click at [915, 32] on p "Reports" at bounding box center [884, 31] width 66 height 16
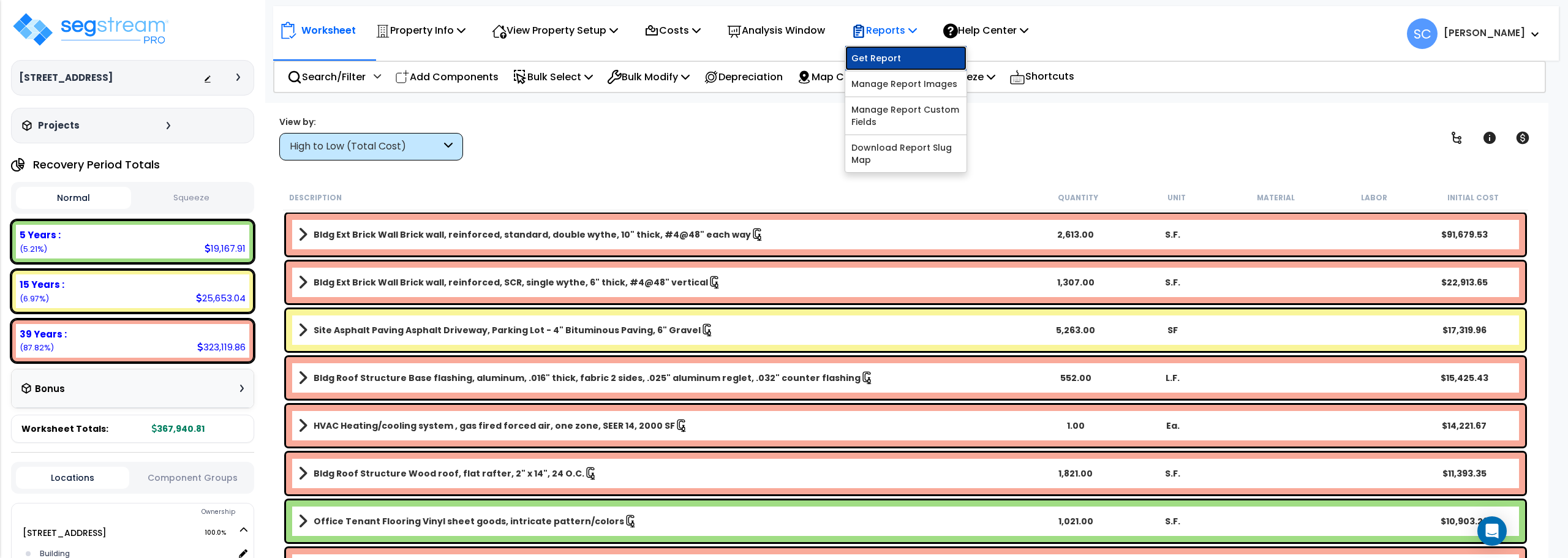
click at [908, 60] on link "Get Report" at bounding box center [905, 58] width 121 height 24
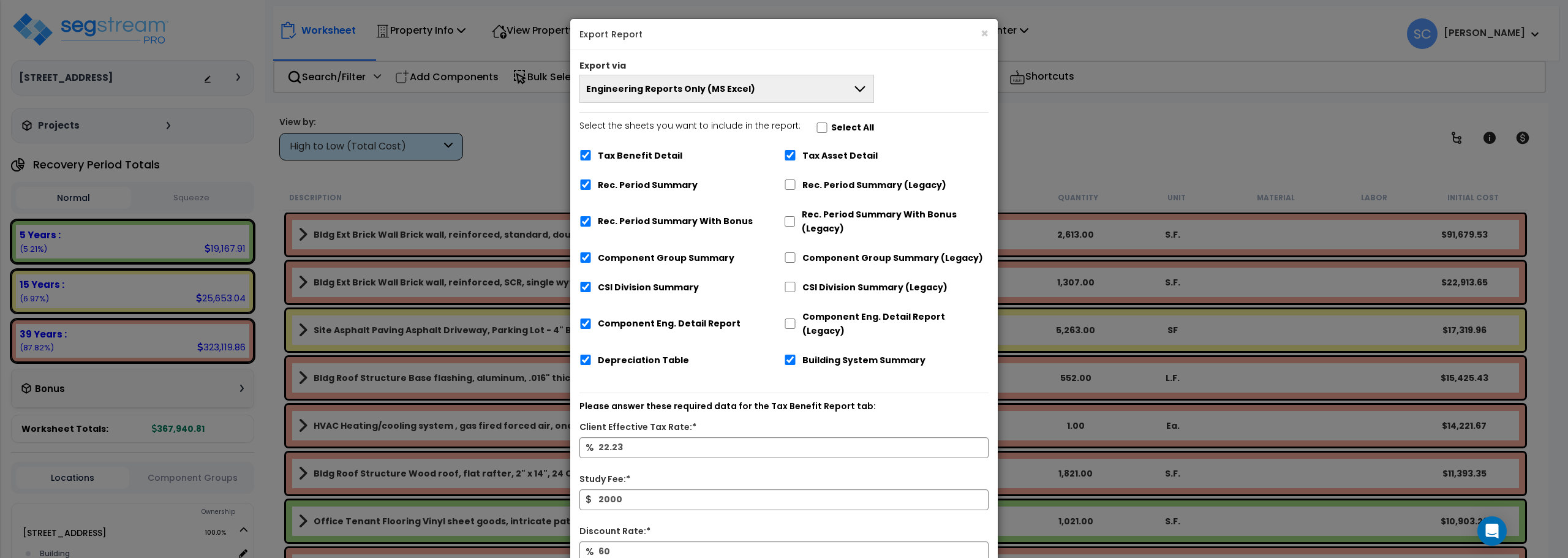
click at [819, 85] on button "Engineering Reports Only (MS Excel)" at bounding box center [726, 89] width 295 height 28
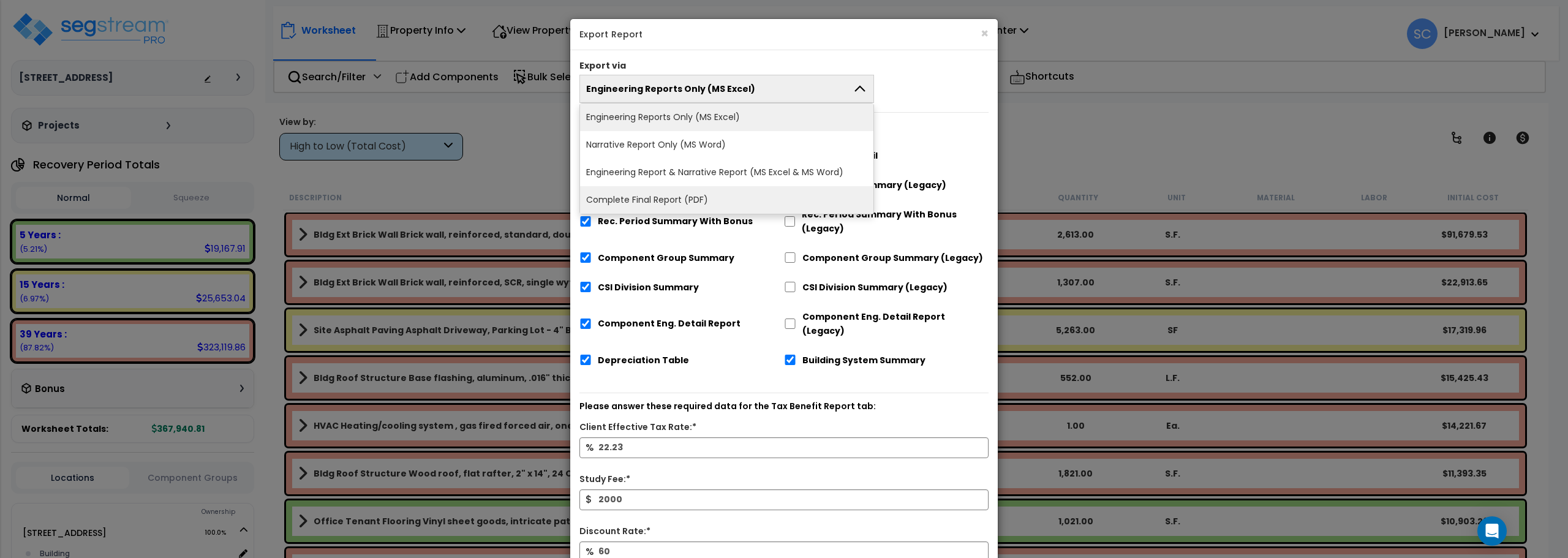
click at [737, 194] on li "Complete Final Report (PDF)" at bounding box center [726, 200] width 293 height 28
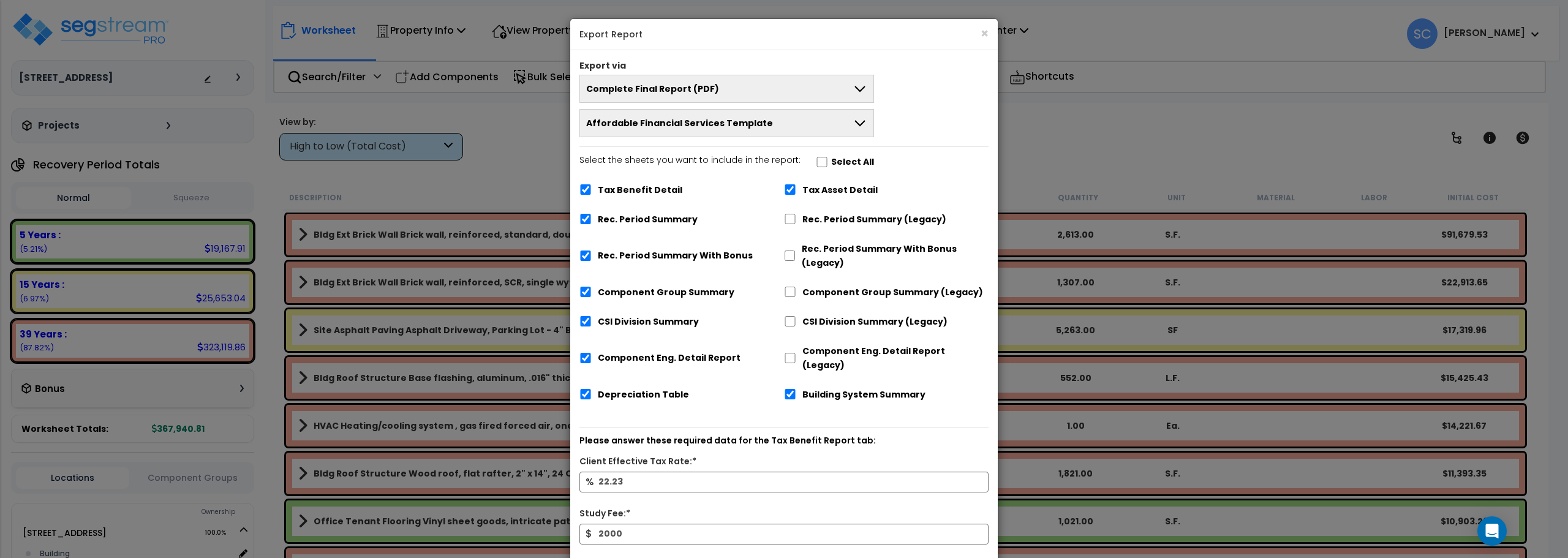
click at [720, 129] on span "Affordable Financial Services Template" at bounding box center [680, 123] width 187 height 12
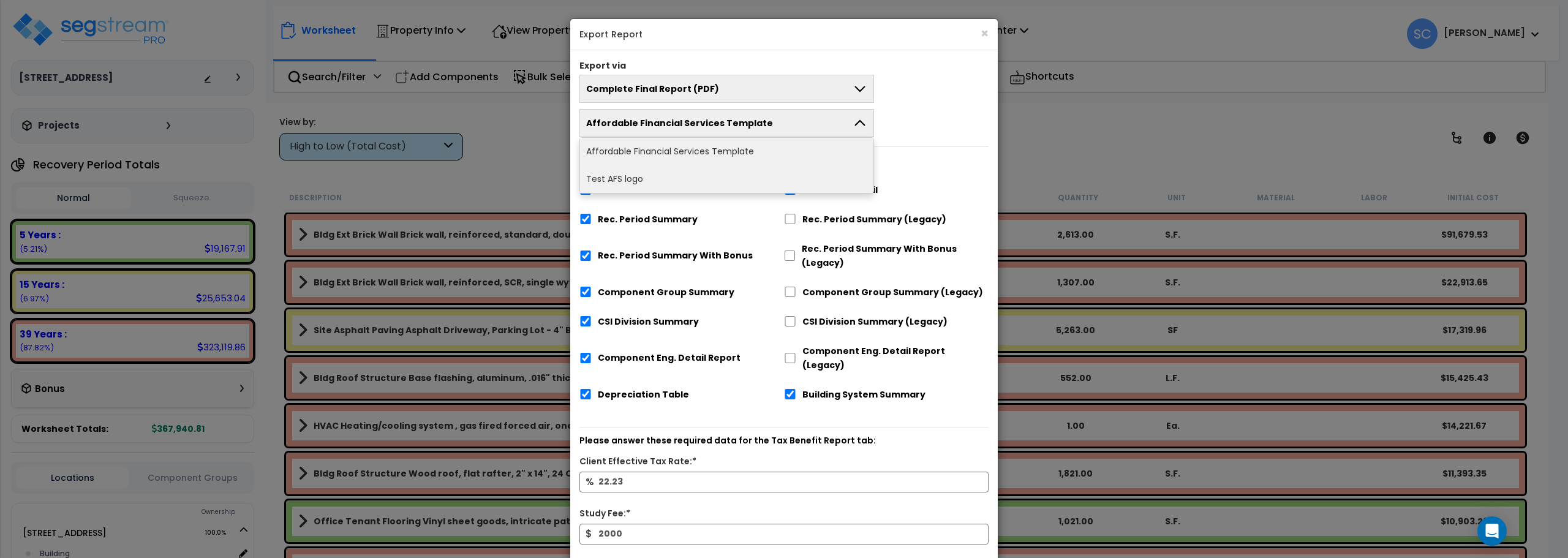
click at [698, 172] on li "Test AFS logo" at bounding box center [726, 179] width 293 height 28
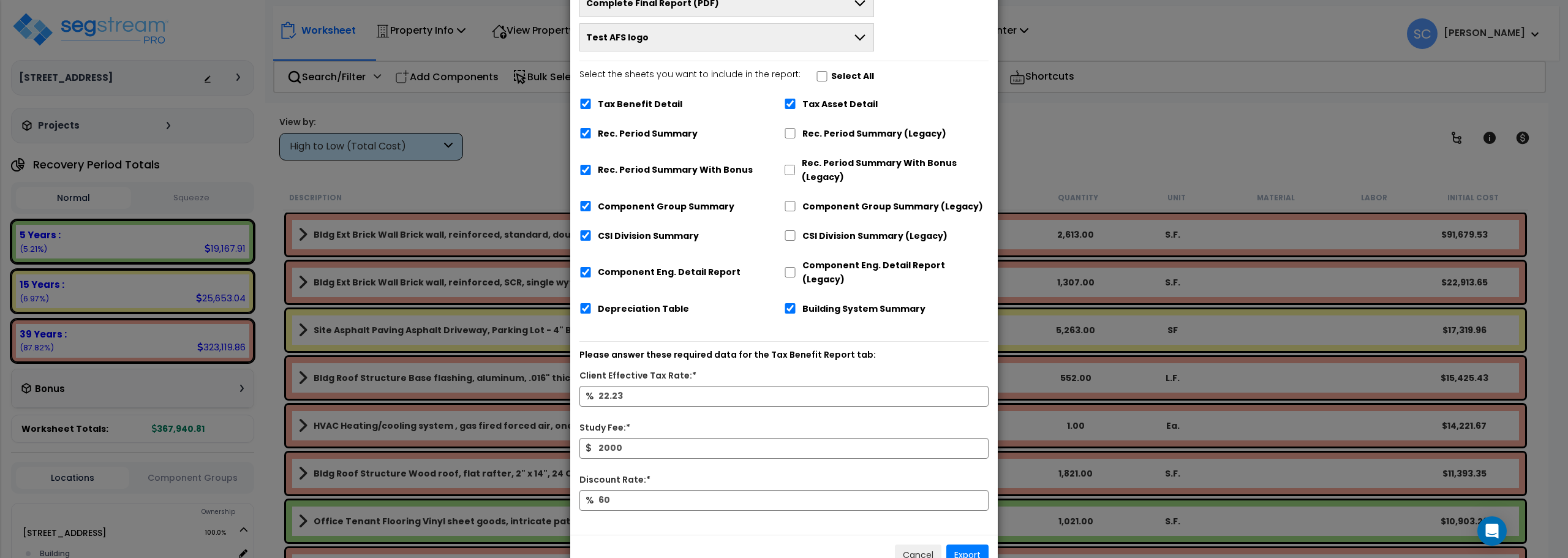
scroll to position [107, 0]
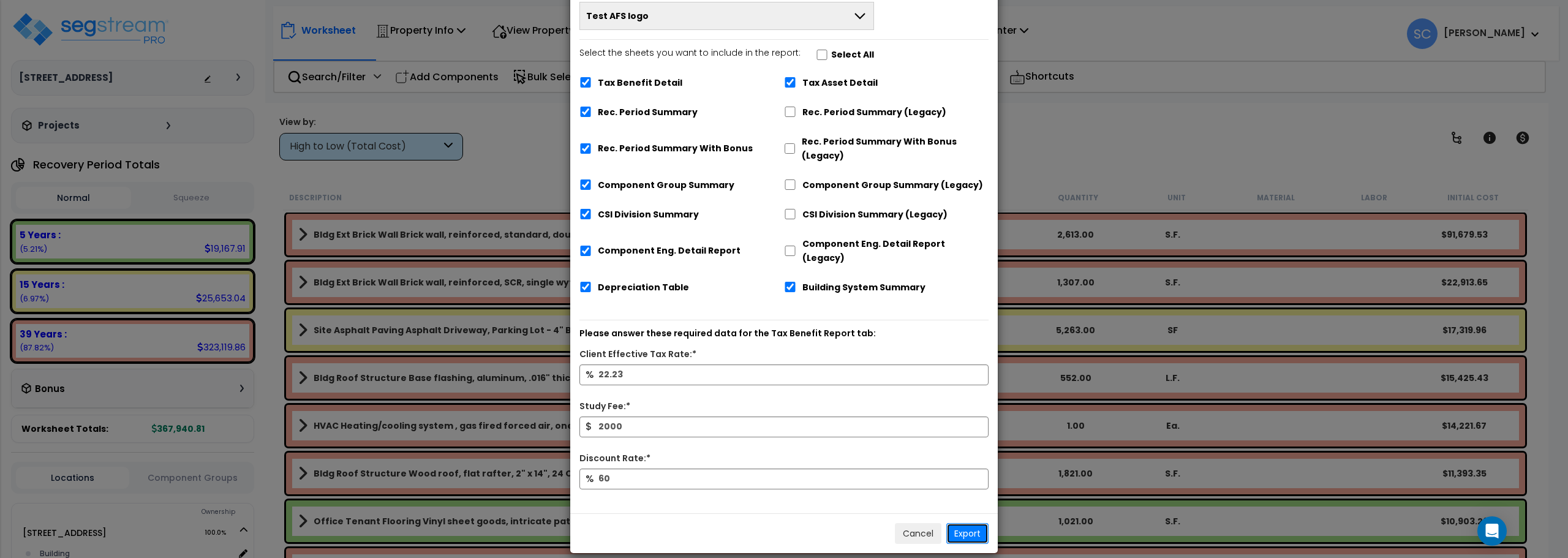
click at [966, 523] on button "Export" at bounding box center [968, 534] width 42 height 21
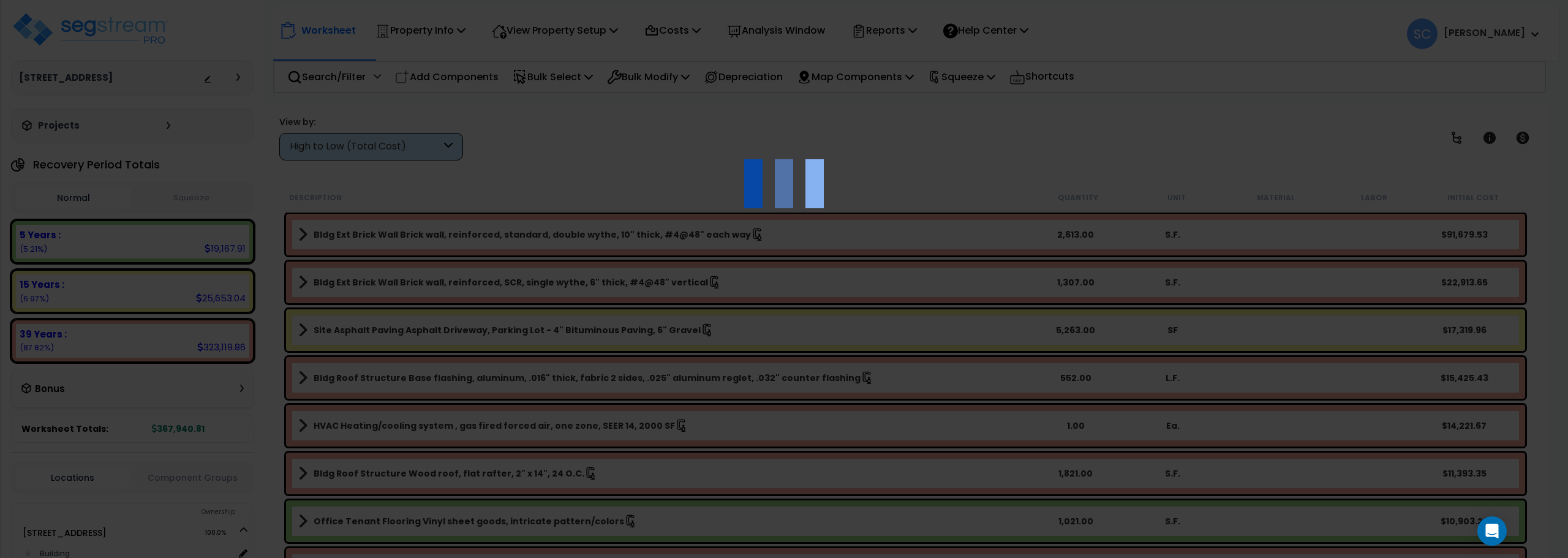
scroll to position [0, 0]
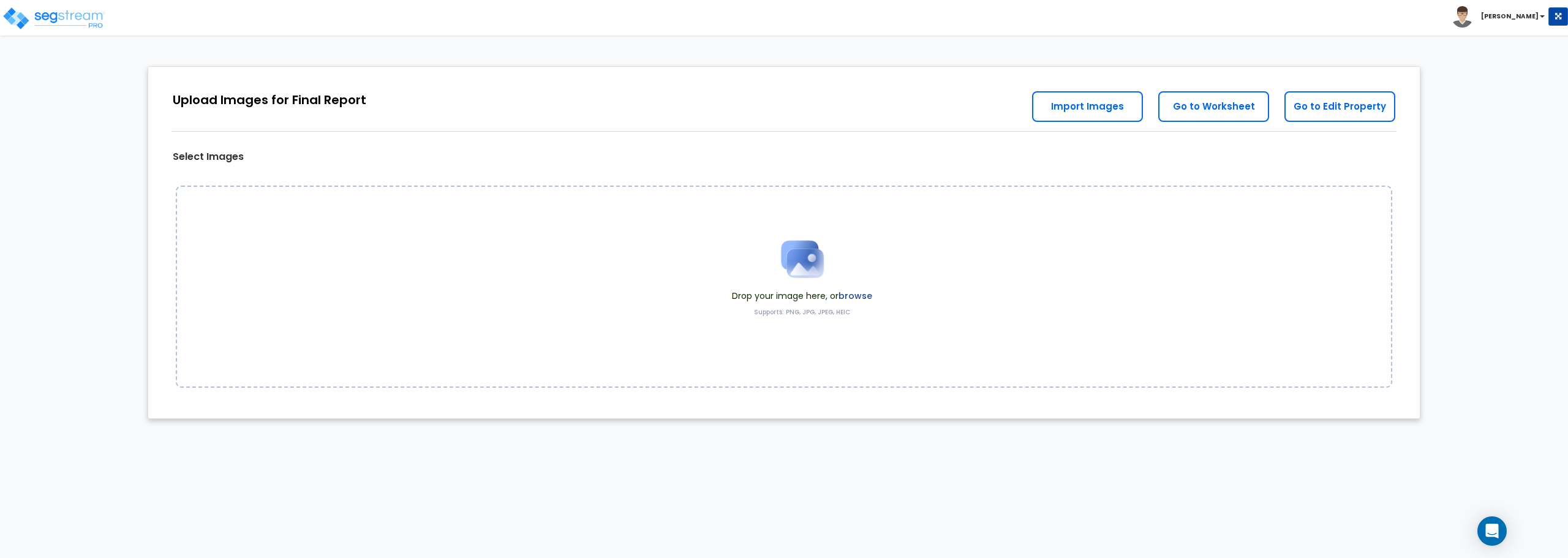
drag, startPoint x: 793, startPoint y: 261, endPoint x: 700, endPoint y: 297, distance: 99.7
click at [700, 297] on div "Drop your image here, or browse Supports: PNG, JPG, JPEG, HEIC" at bounding box center [783, 287] width 1216 height 202
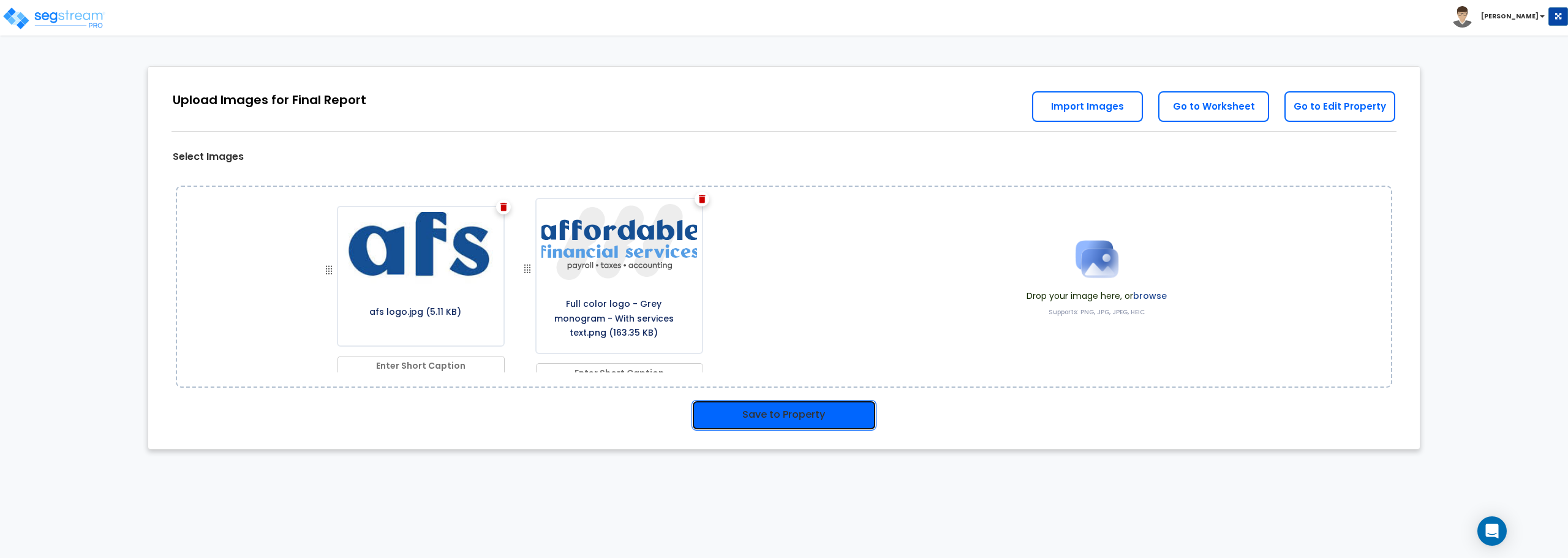
click at [767, 413] on button "Save to Property" at bounding box center [784, 415] width 185 height 31
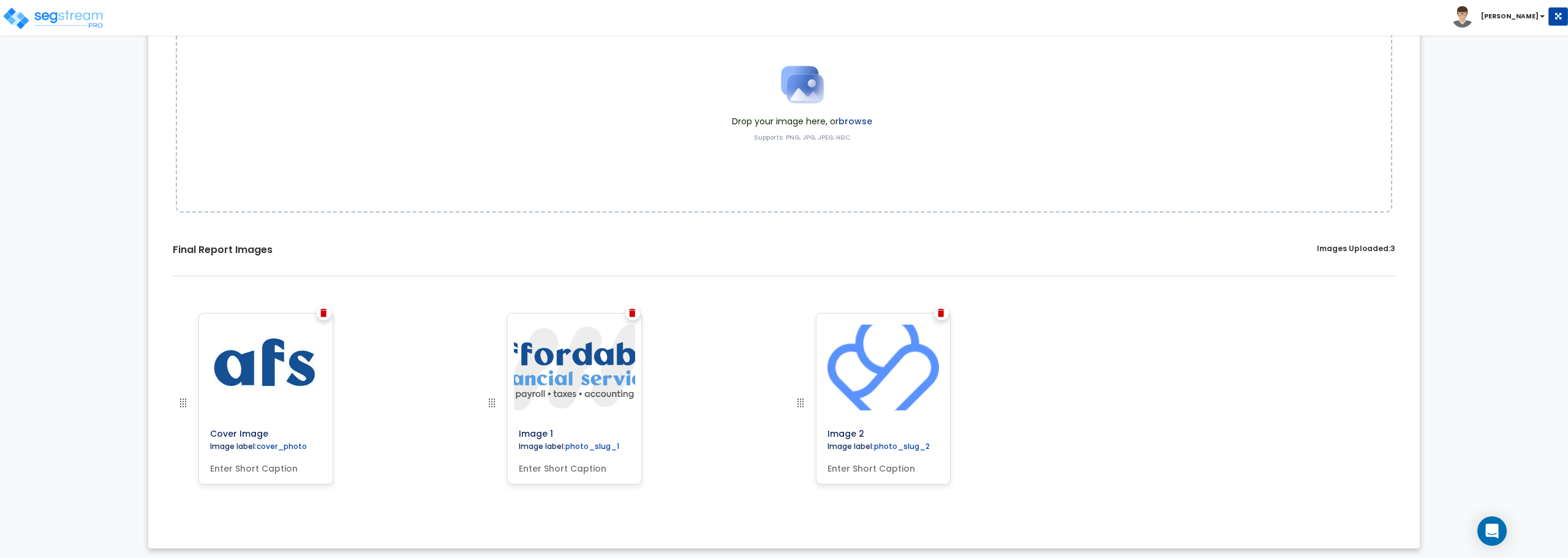
scroll to position [178, 0]
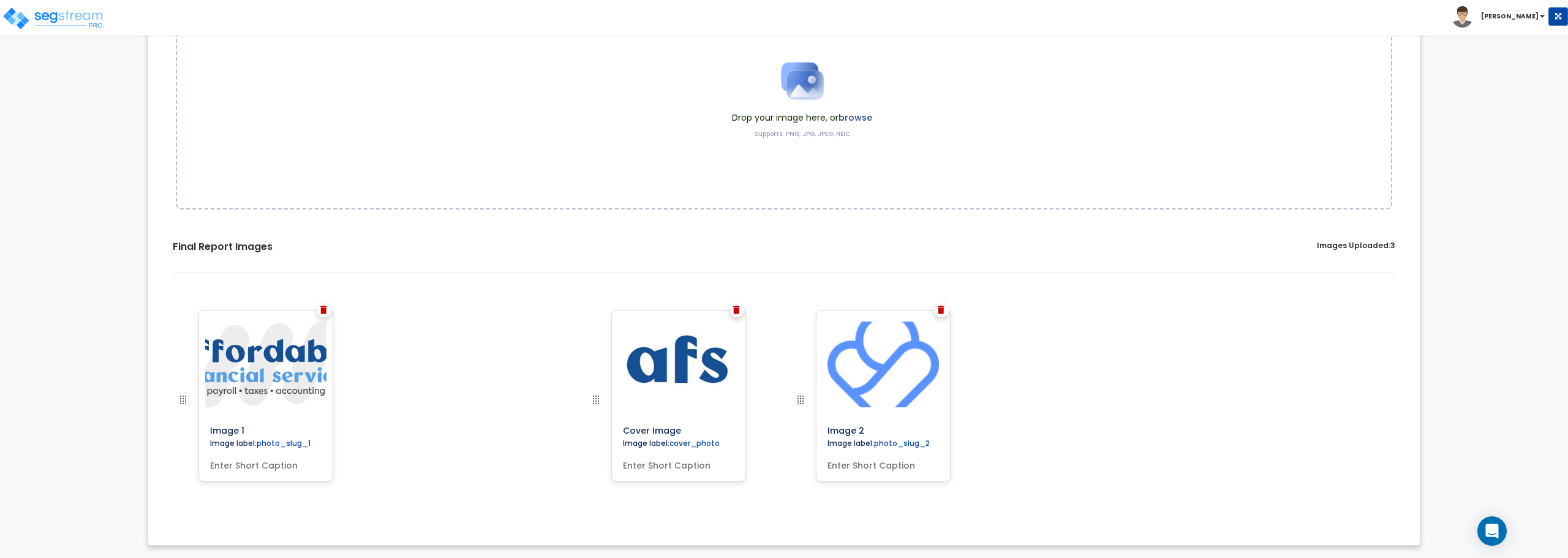
drag, startPoint x: 184, startPoint y: 401, endPoint x: 596, endPoint y: 394, distance: 412.1
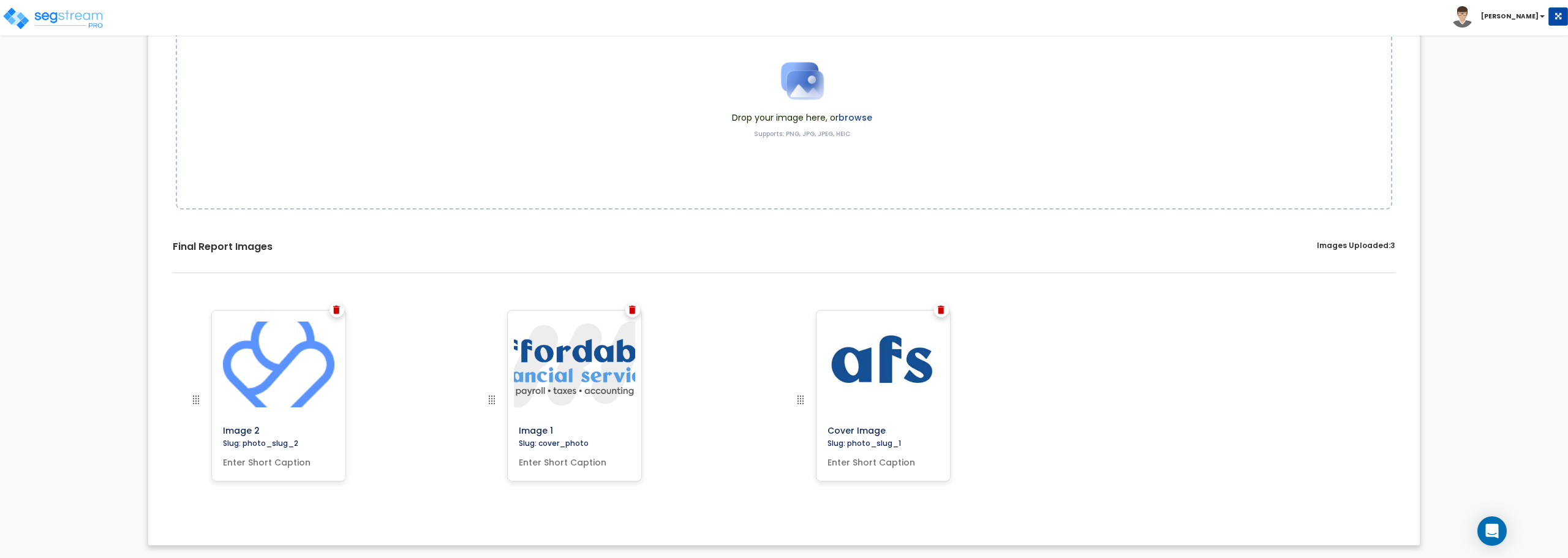
drag, startPoint x: 798, startPoint y: 399, endPoint x: 193, endPoint y: 393, distance: 605.0
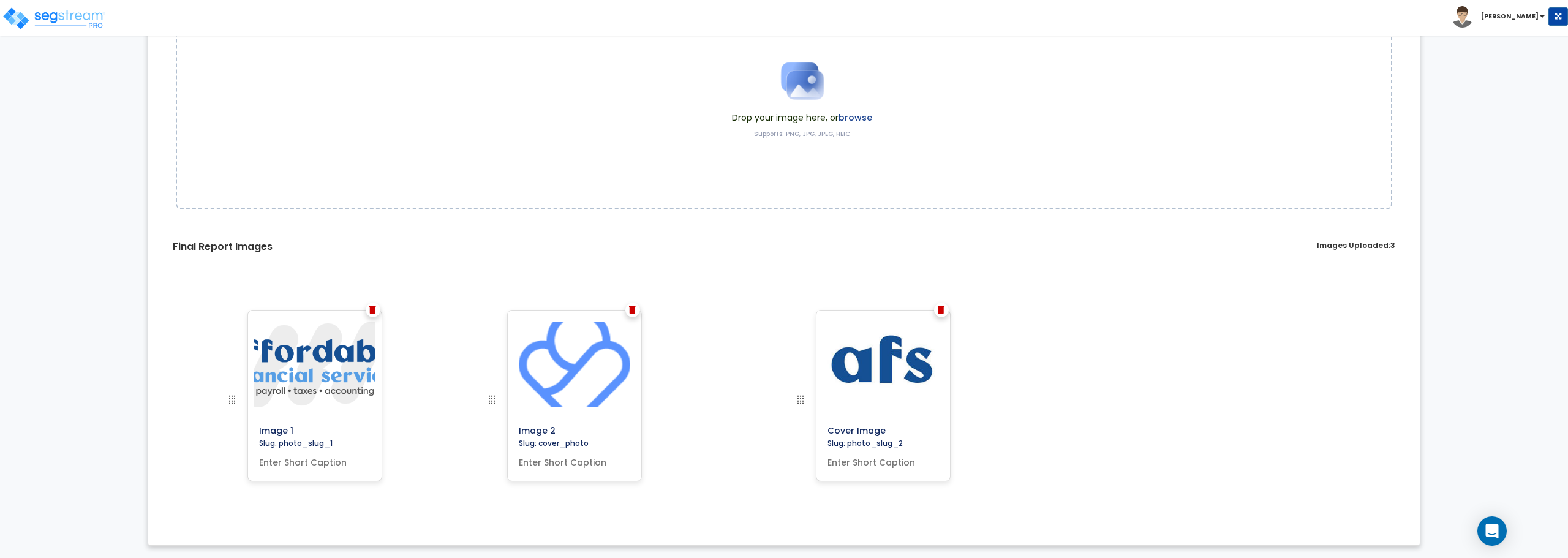
drag, startPoint x: 491, startPoint y: 400, endPoint x: 231, endPoint y: 399, distance: 260.0
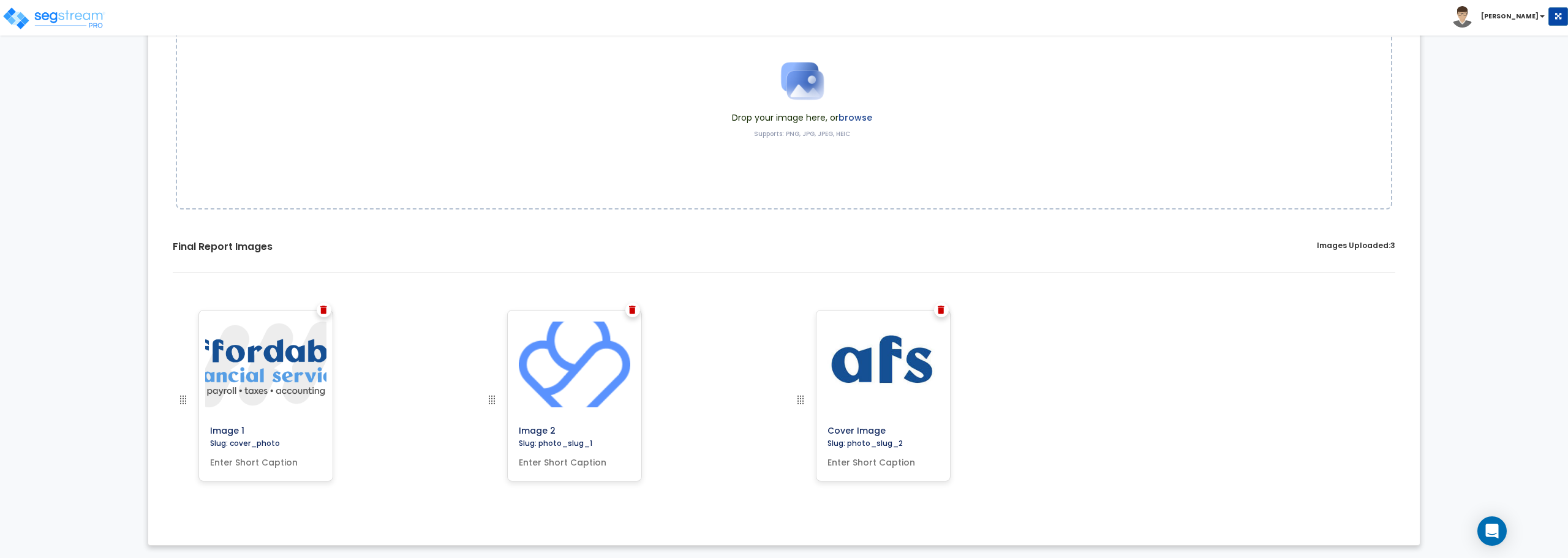
scroll to position [0, 0]
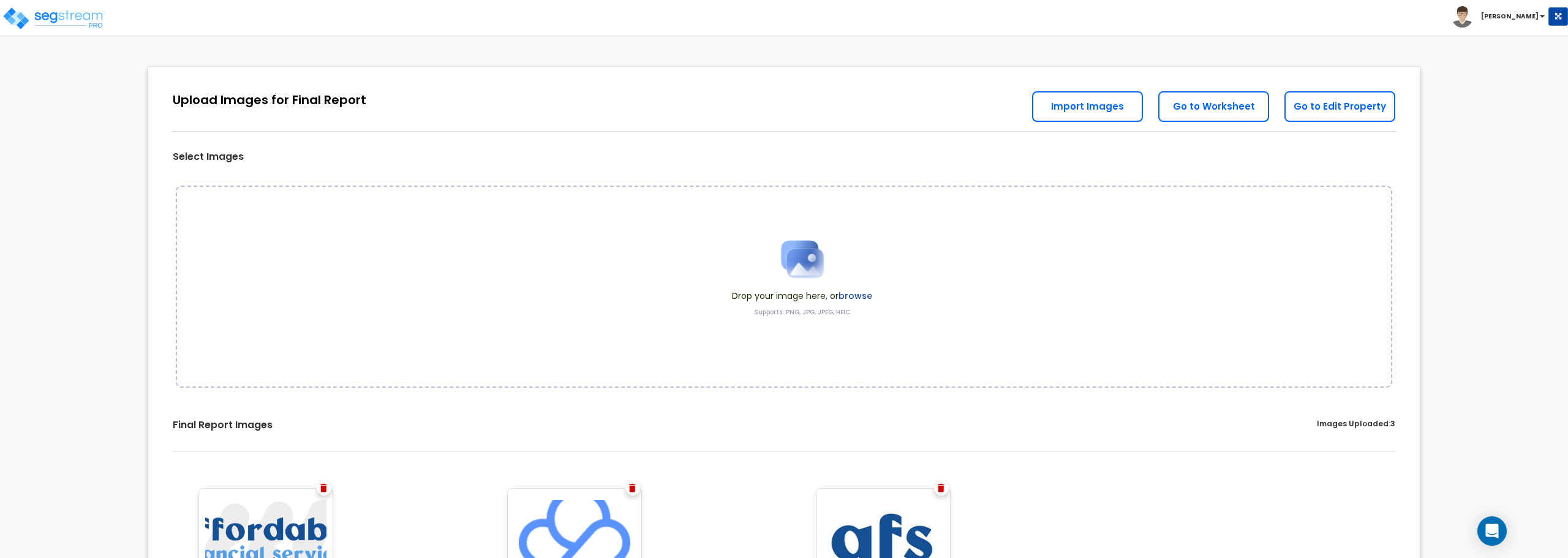
scroll to position [178, 0]
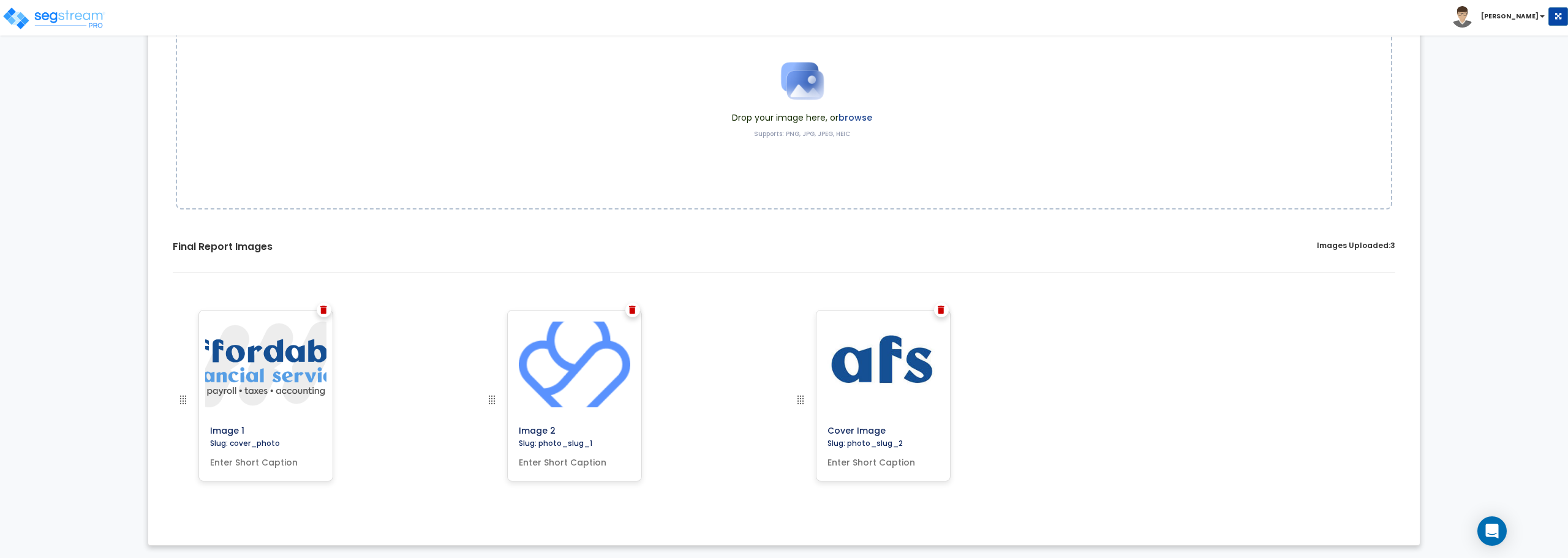
click at [325, 313] on img at bounding box center [324, 310] width 7 height 9
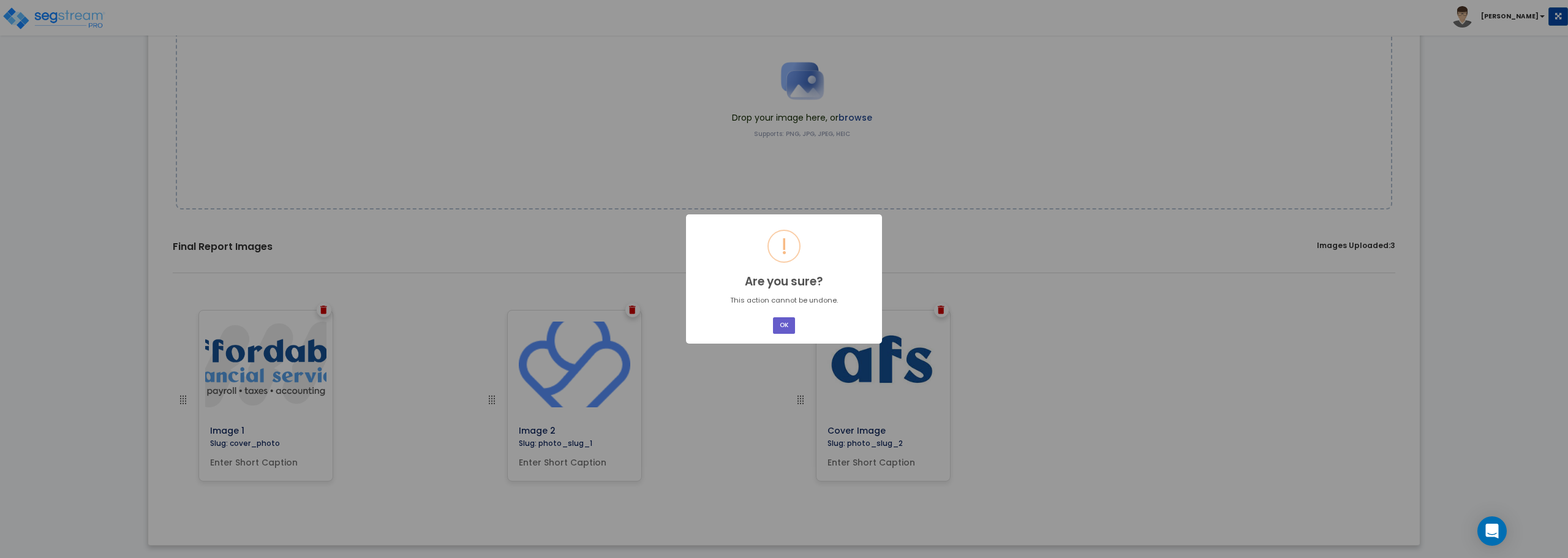
click at [780, 321] on button "OK" at bounding box center [784, 325] width 22 height 16
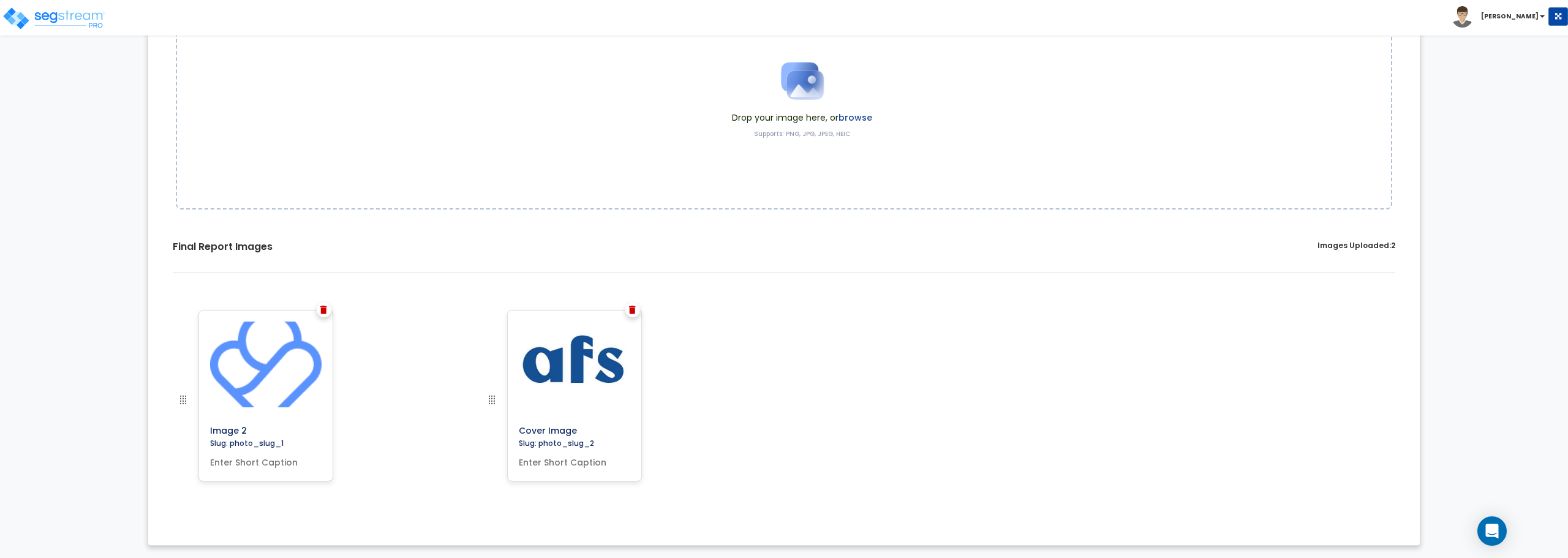
click at [631, 306] on img at bounding box center [632, 310] width 7 height 9
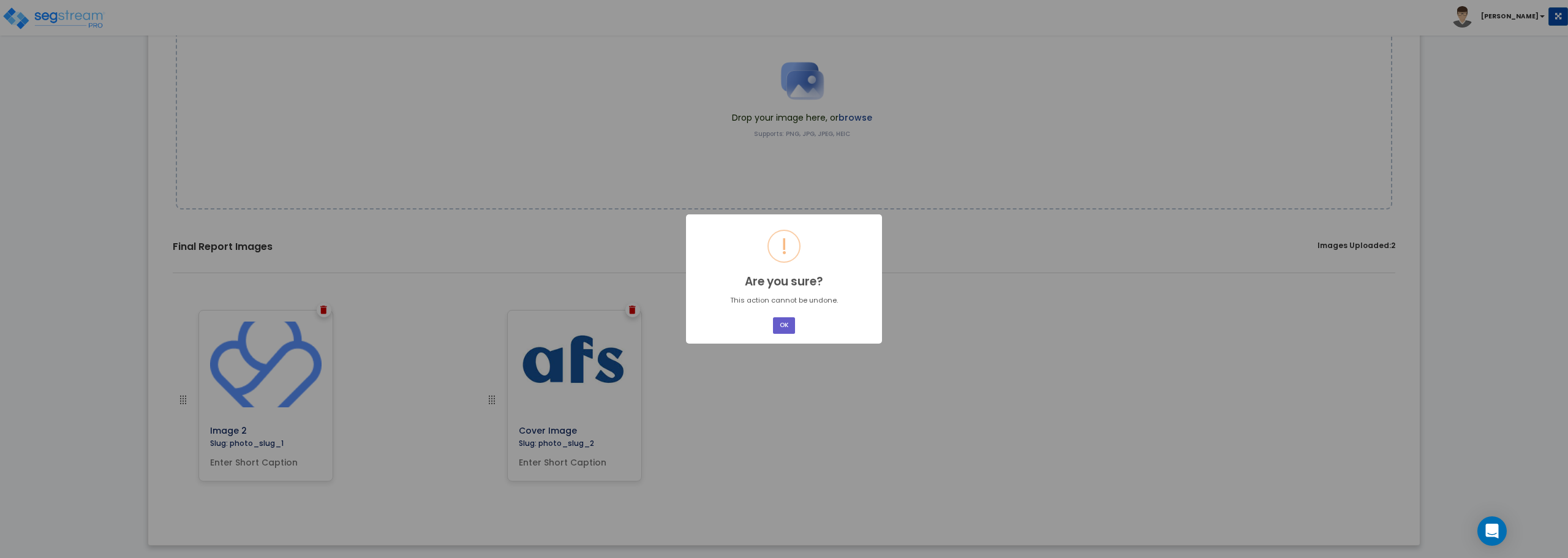
drag, startPoint x: 787, startPoint y: 329, endPoint x: 774, endPoint y: 329, distance: 13.0
click at [787, 329] on button "OK" at bounding box center [784, 325] width 22 height 16
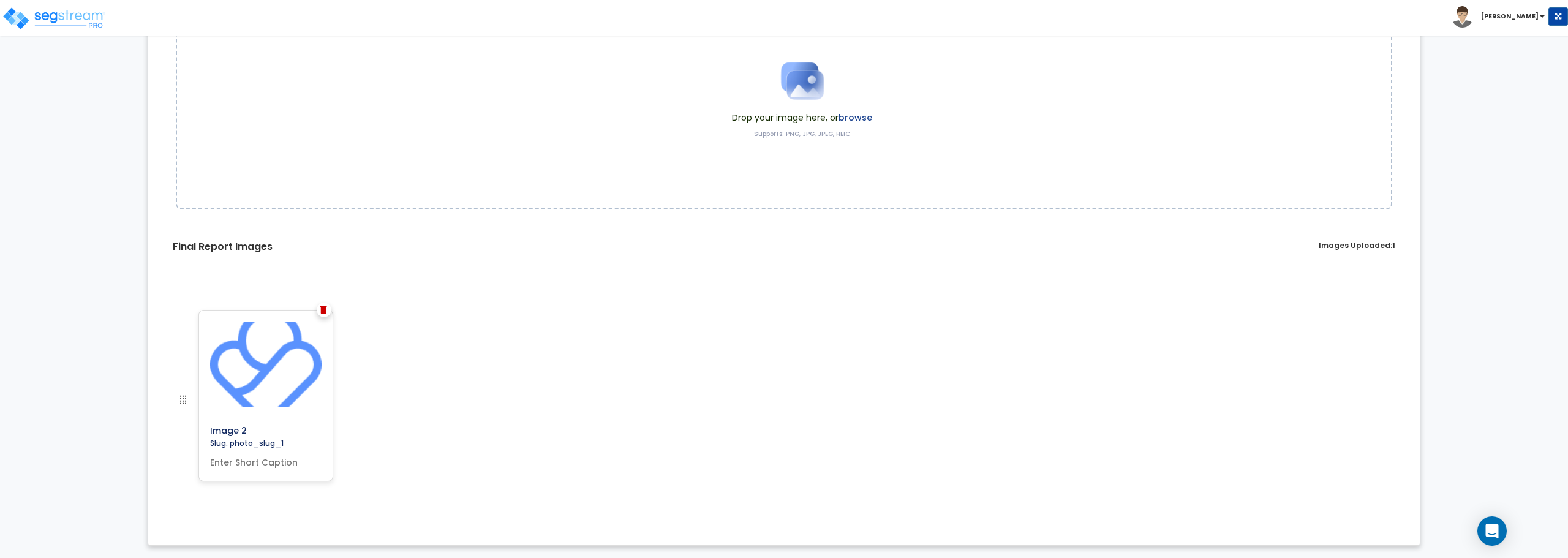
click at [321, 311] on img at bounding box center [324, 310] width 7 height 9
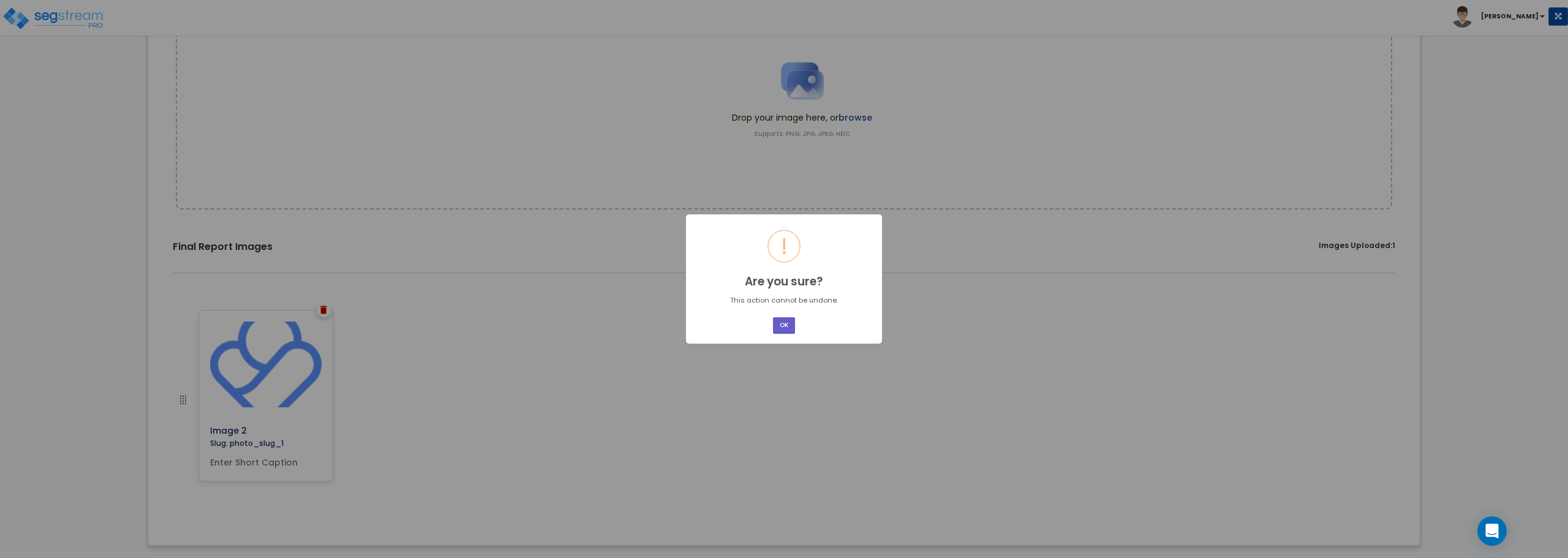
click at [784, 326] on button "OK" at bounding box center [784, 325] width 22 height 16
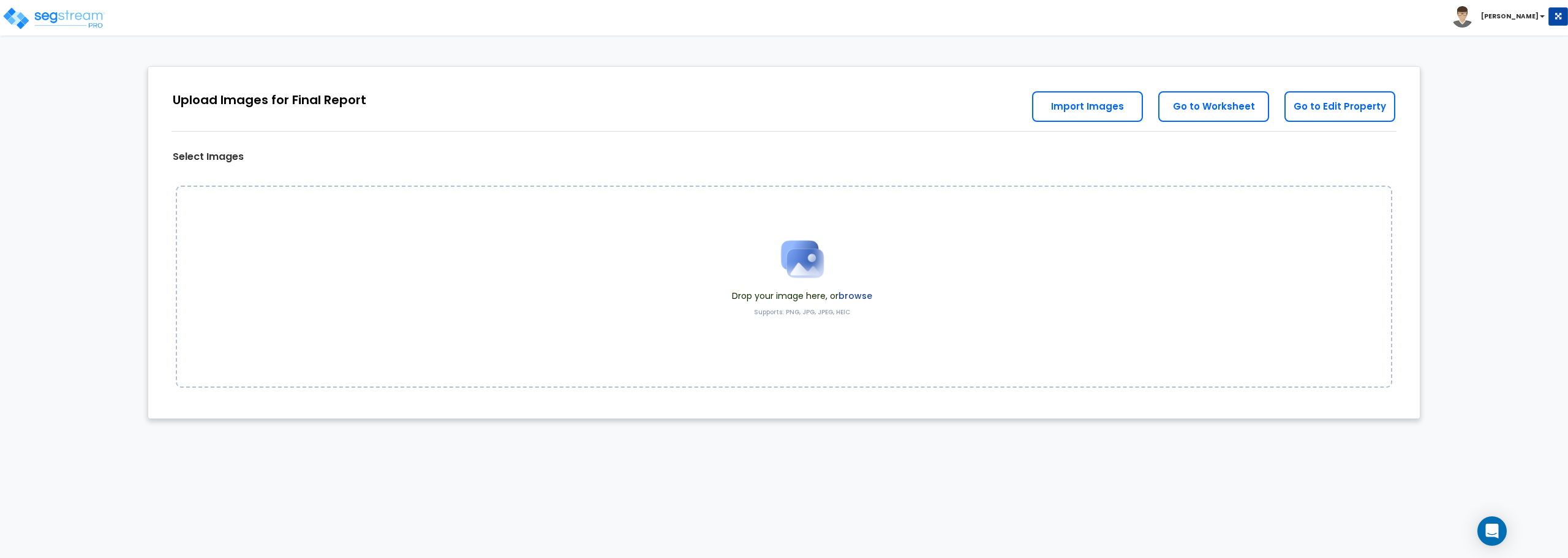
scroll to position [0, 0]
drag, startPoint x: 800, startPoint y: 259, endPoint x: 699, endPoint y: 259, distance: 101.0
click at [699, 259] on div "Drop your image here, or browse Supports: PNG, JPG, JPEG, HEIC" at bounding box center [783, 287] width 1216 height 202
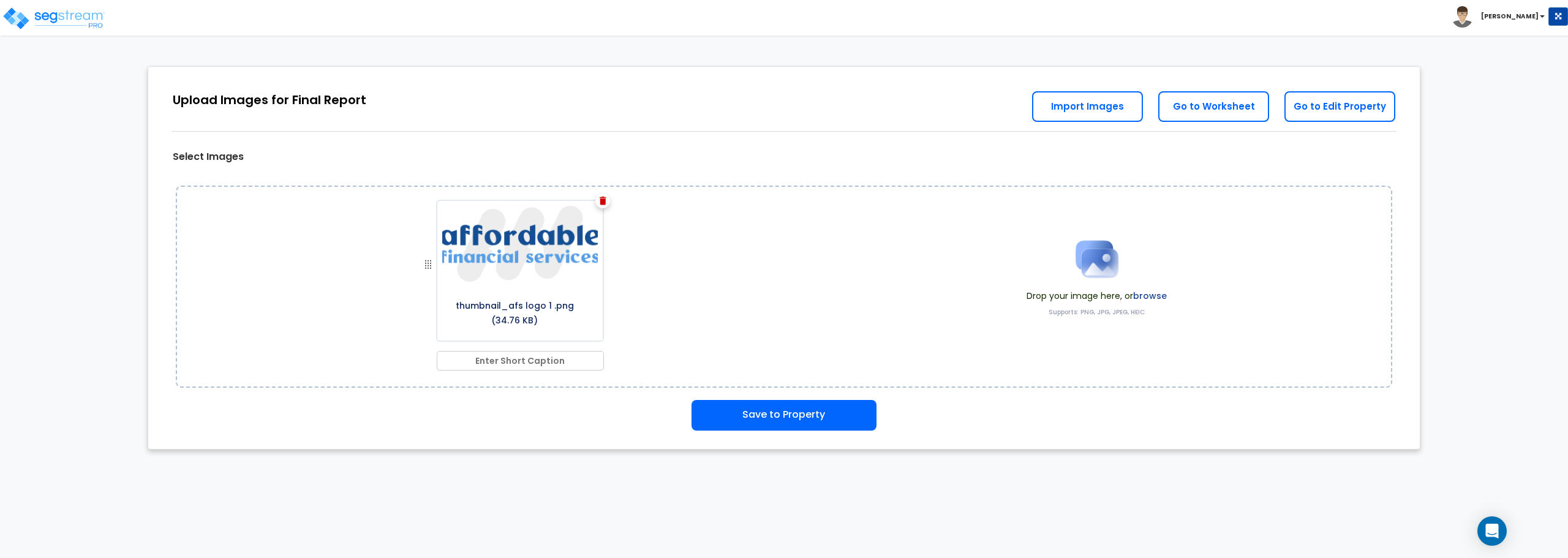
click at [603, 200] on img at bounding box center [603, 201] width 7 height 9
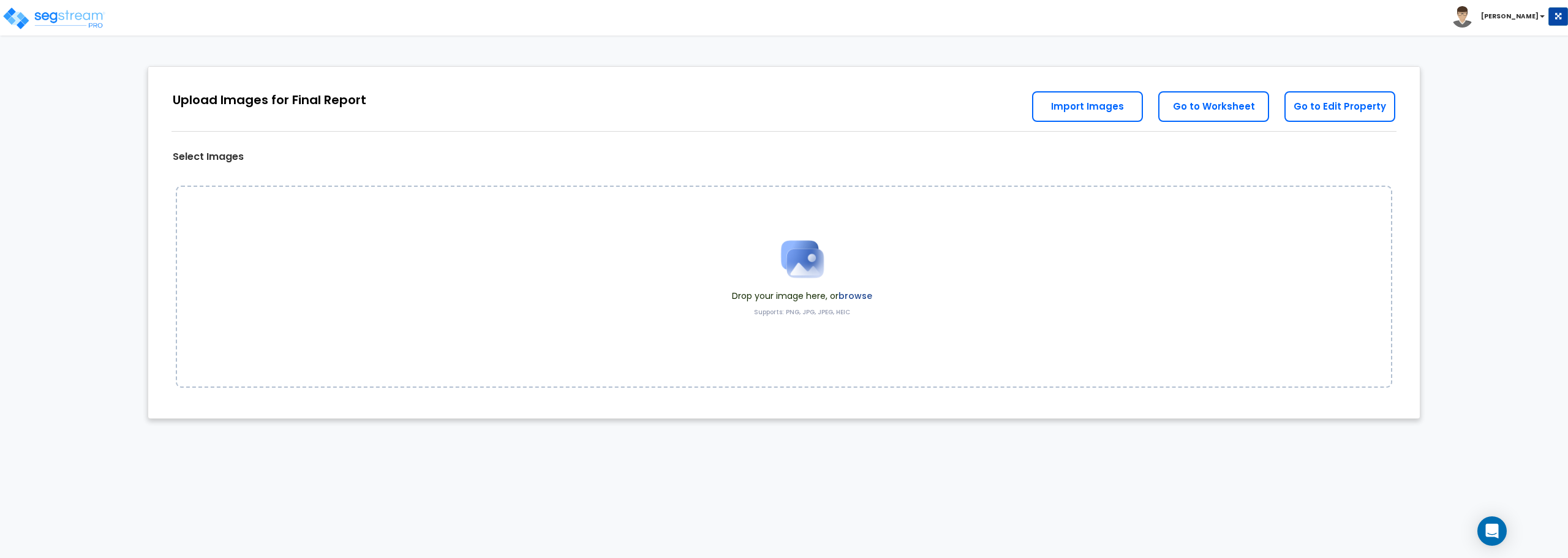
click at [807, 258] on img at bounding box center [802, 259] width 61 height 61
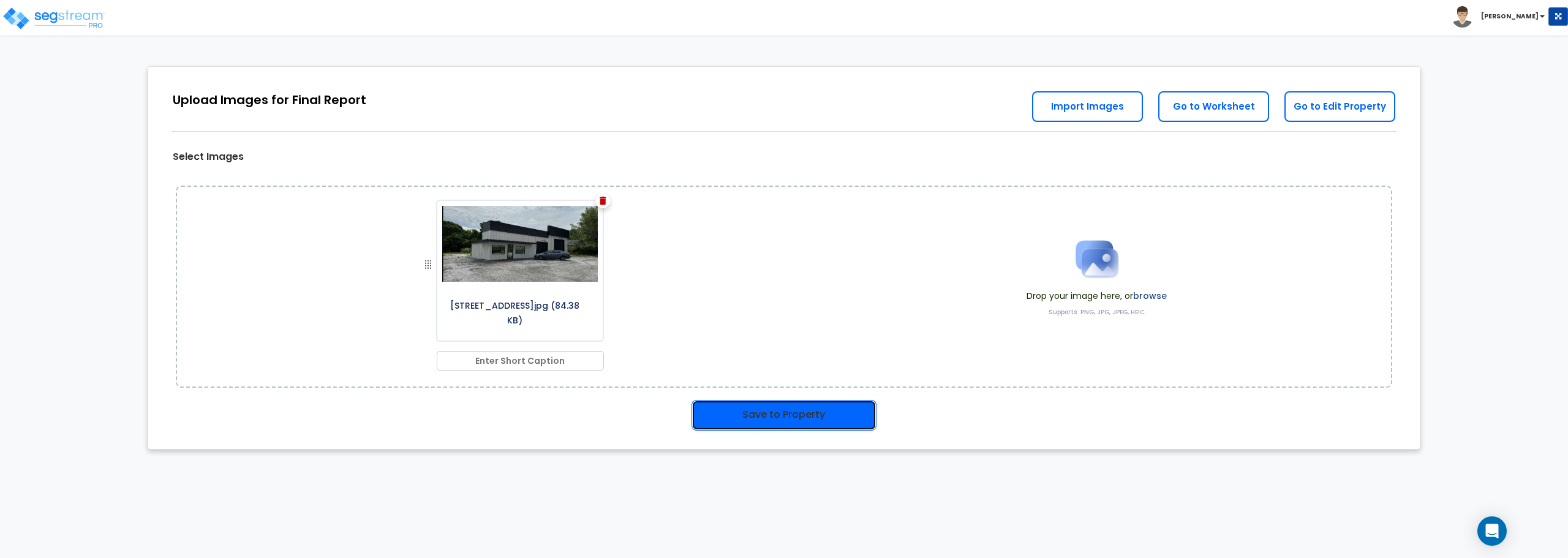
click at [756, 420] on button "Save to Property" at bounding box center [784, 415] width 185 height 31
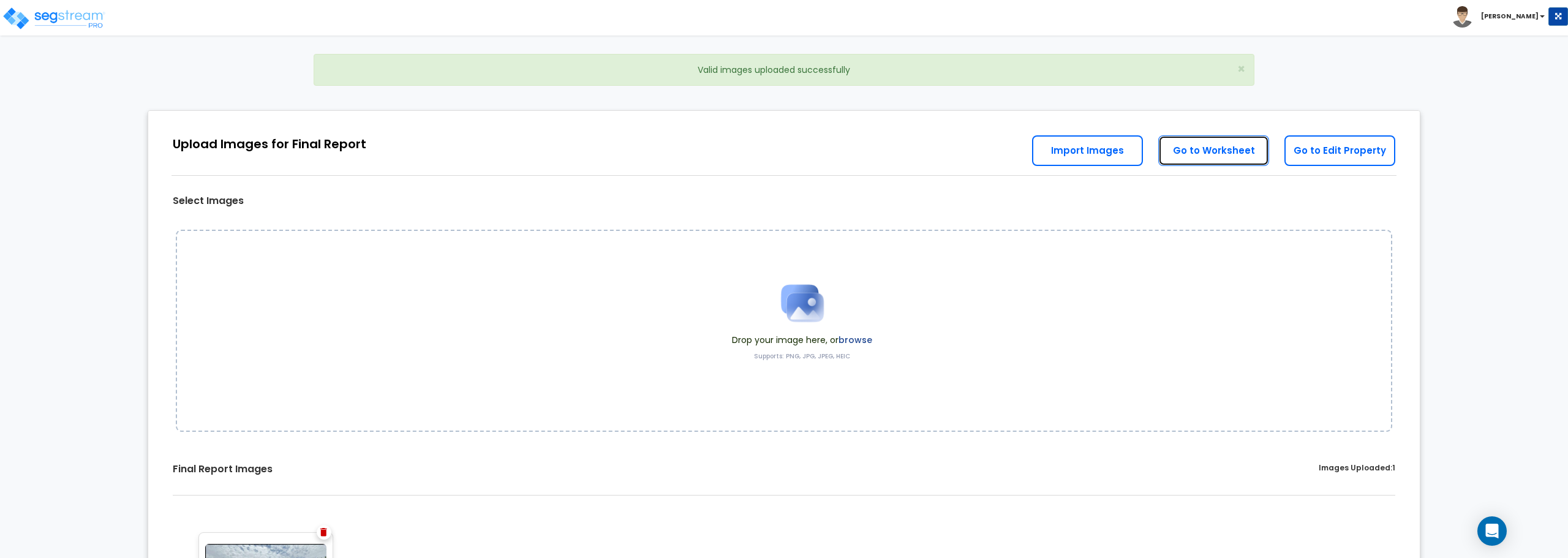
click at [1187, 136] on link "Go to Worksheet" at bounding box center [1214, 151] width 111 height 31
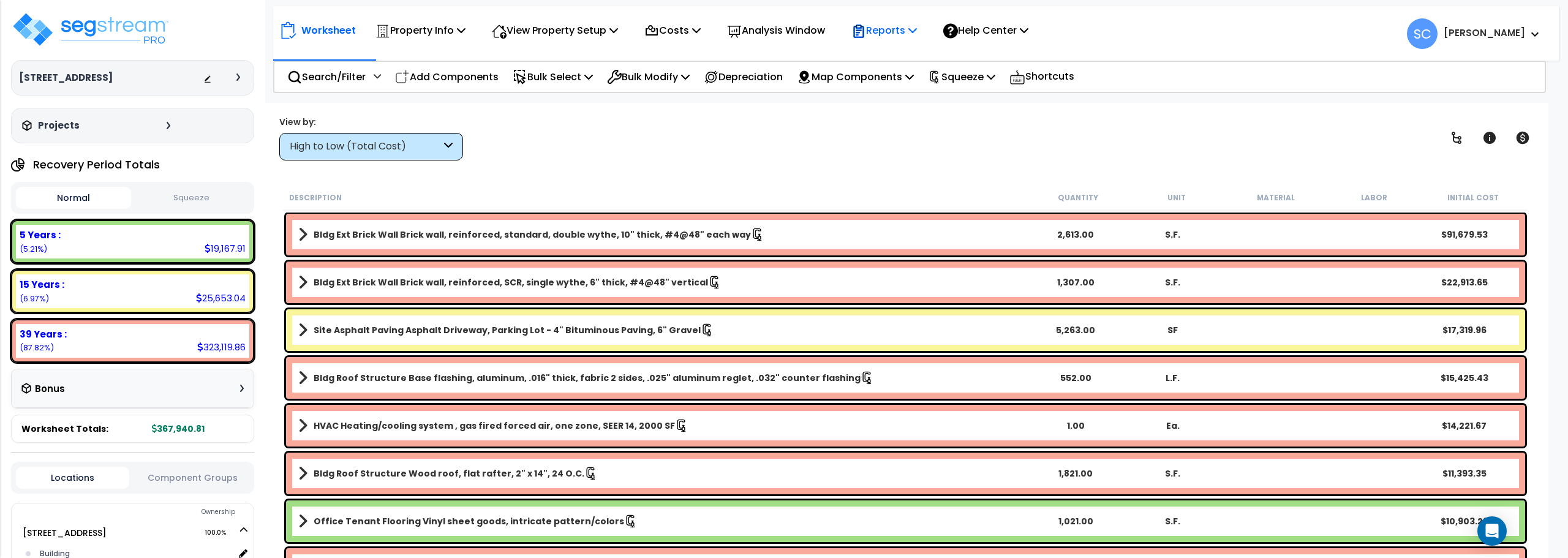
click at [907, 28] on p "Reports" at bounding box center [884, 31] width 66 height 16
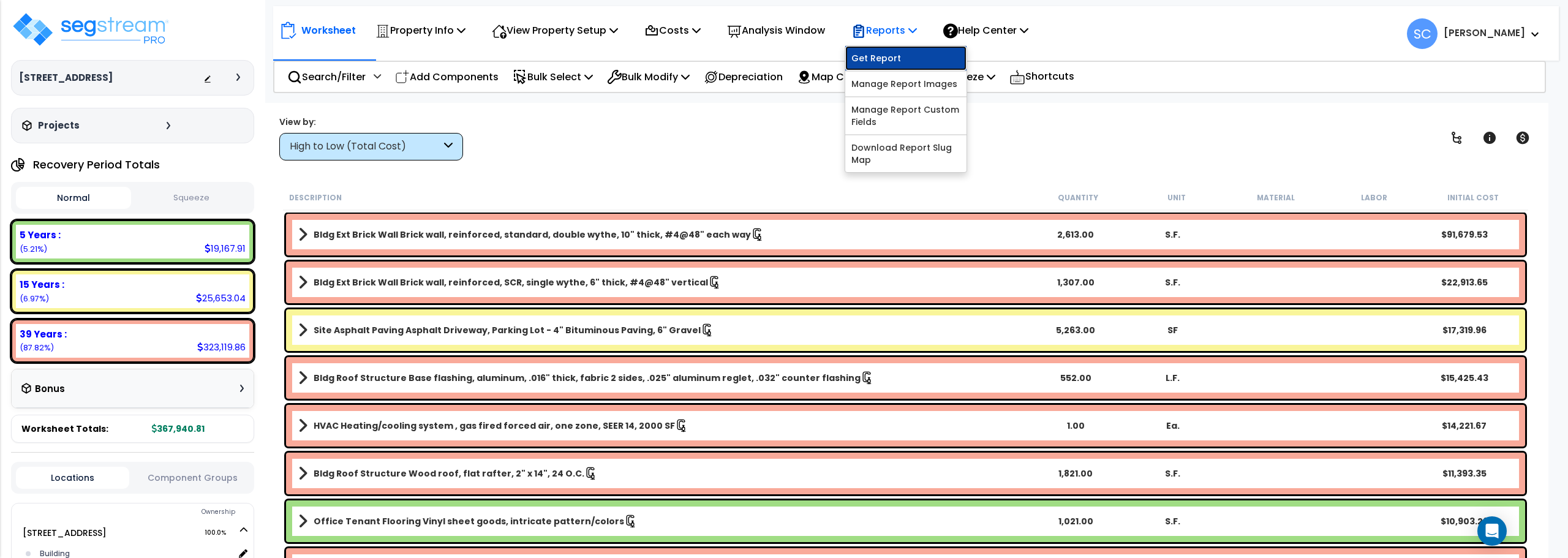
click at [907, 58] on link "Get Report" at bounding box center [905, 58] width 121 height 24
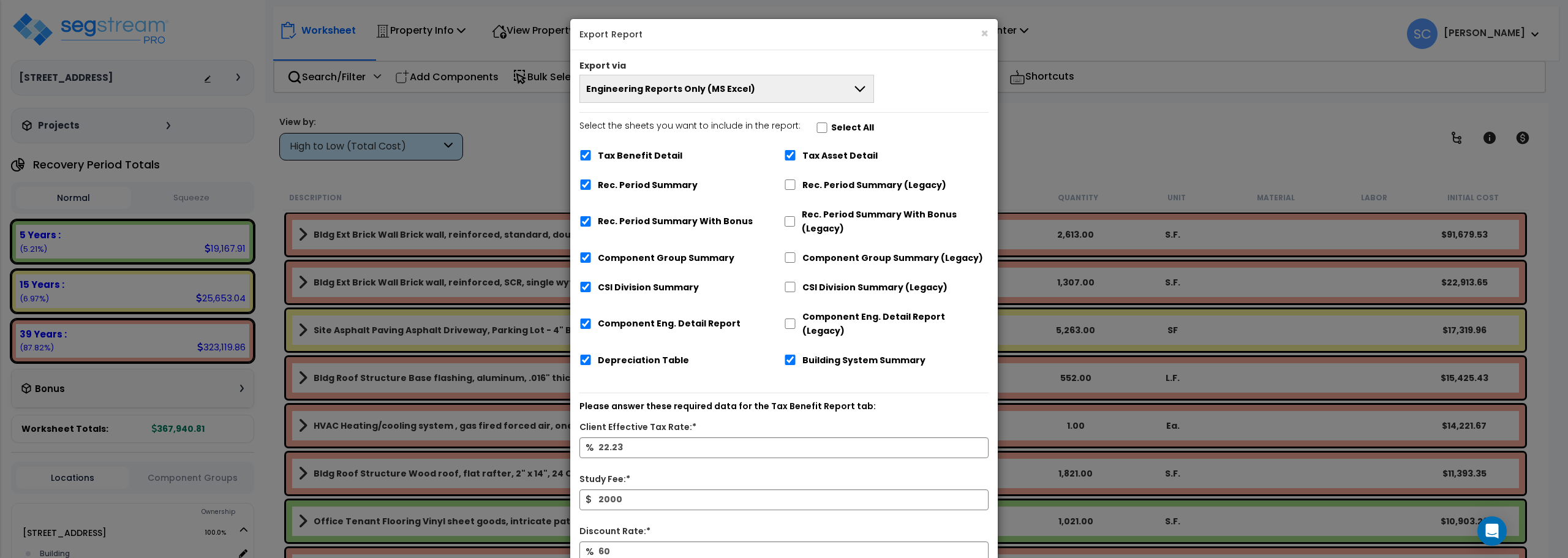
click at [800, 88] on button "Engineering Reports Only (MS Excel)" at bounding box center [726, 89] width 295 height 28
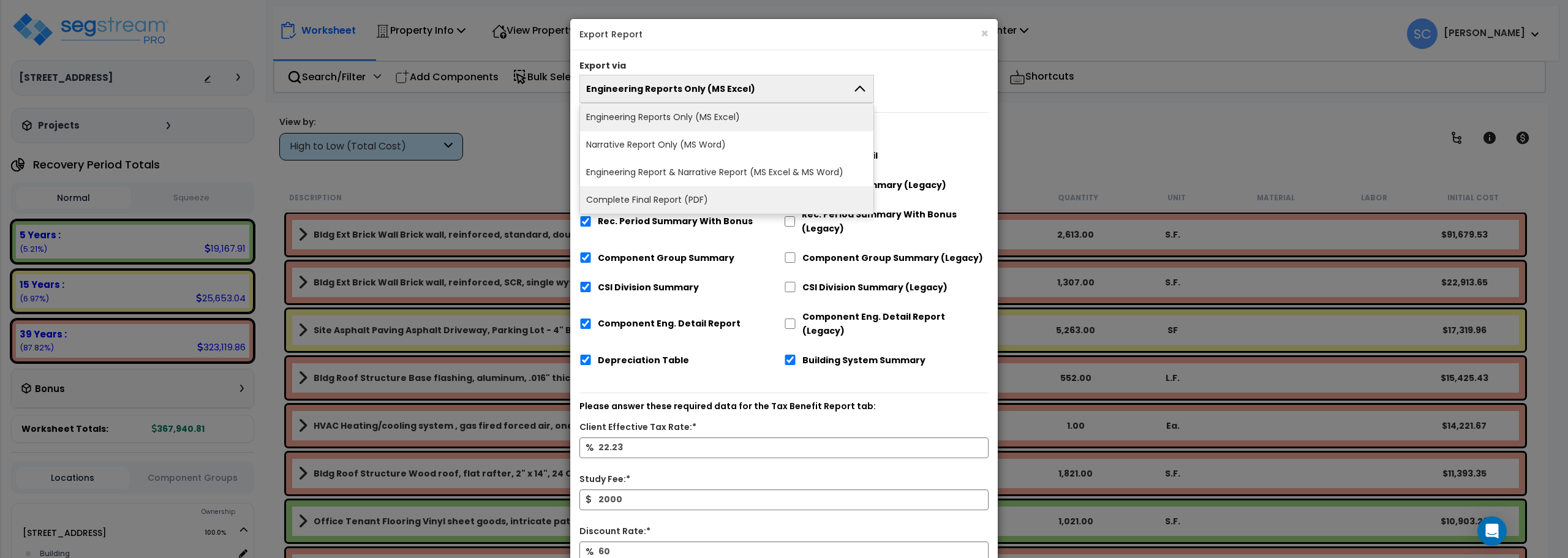
click at [781, 193] on li "Complete Final Report (PDF)" at bounding box center [726, 200] width 293 height 28
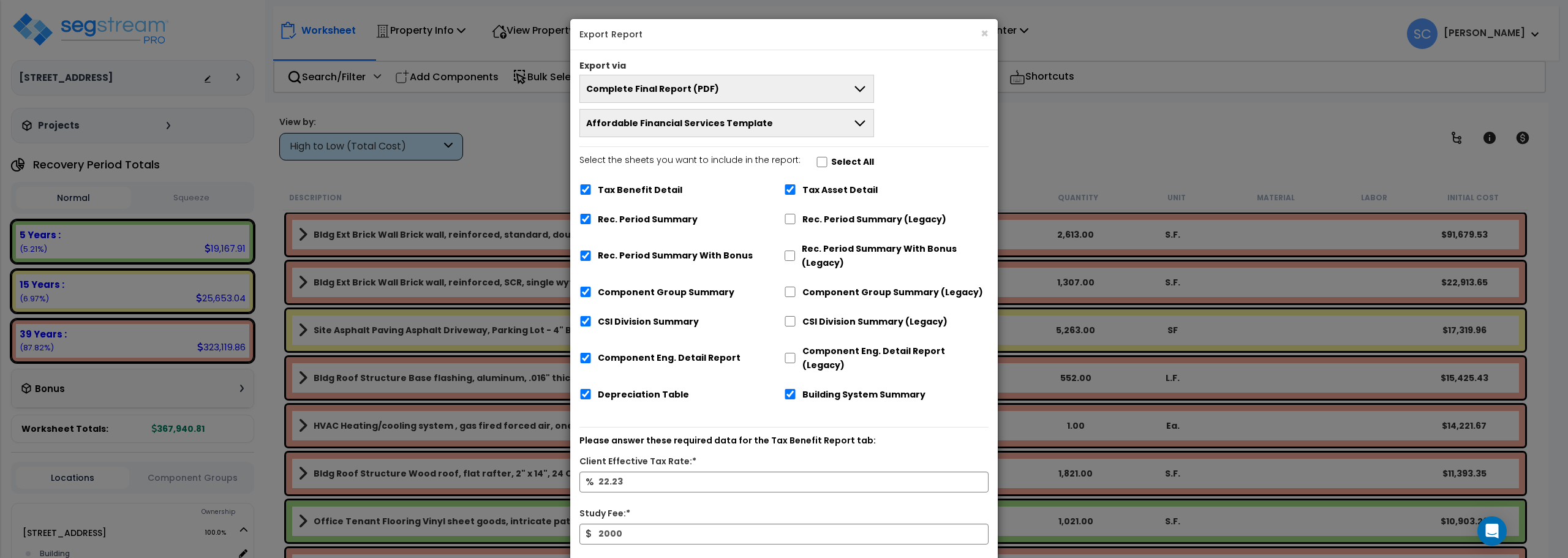
click at [852, 126] on icon at bounding box center [860, 123] width 15 height 15
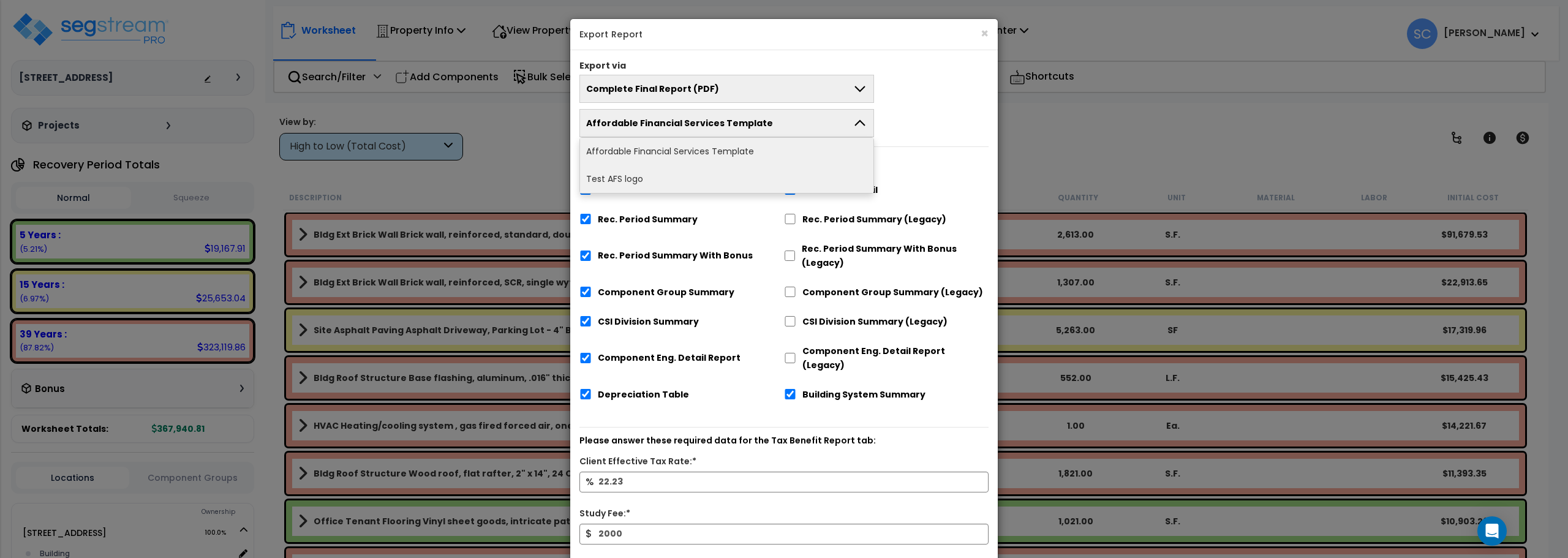
click at [799, 182] on li "Test AFS logo" at bounding box center [726, 179] width 293 height 28
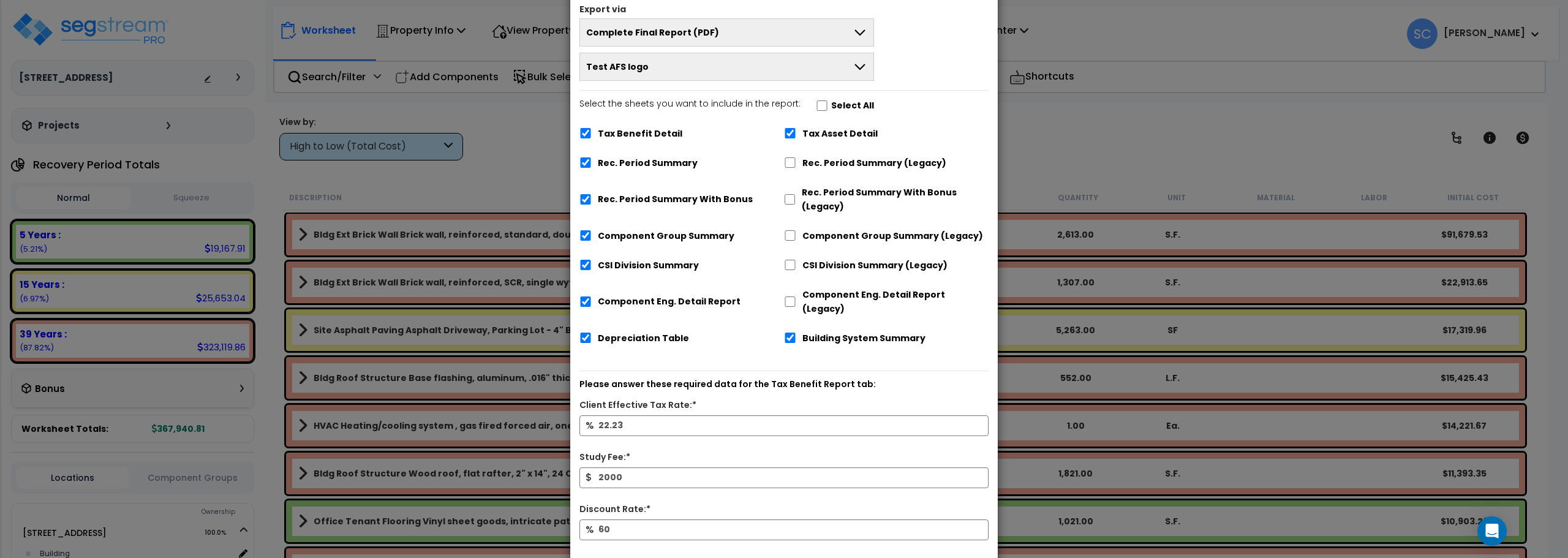
scroll to position [107, 0]
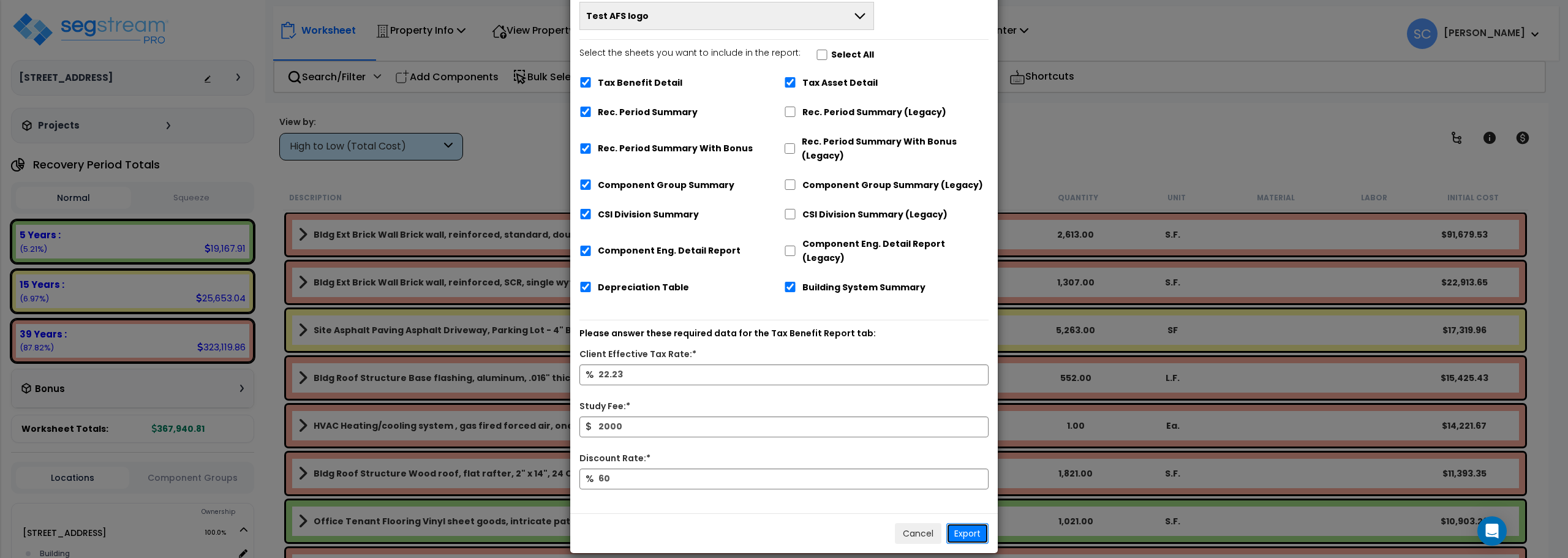
click at [966, 525] on button "Export" at bounding box center [968, 534] width 42 height 21
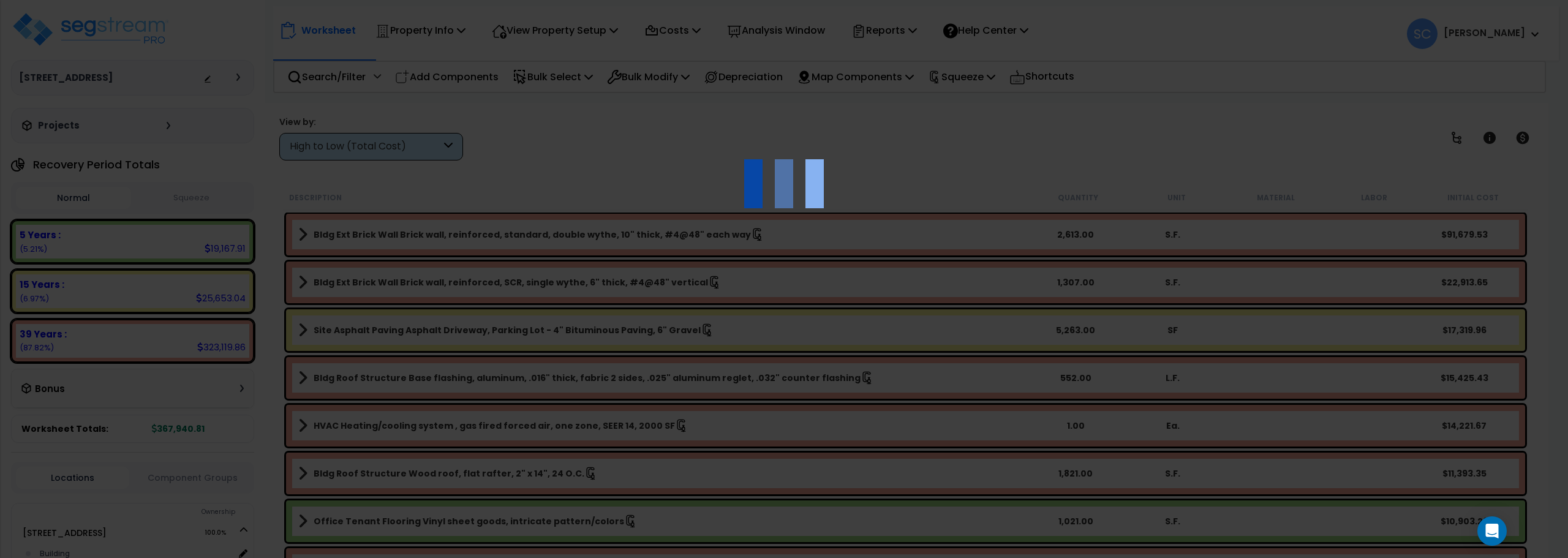
scroll to position [0, 0]
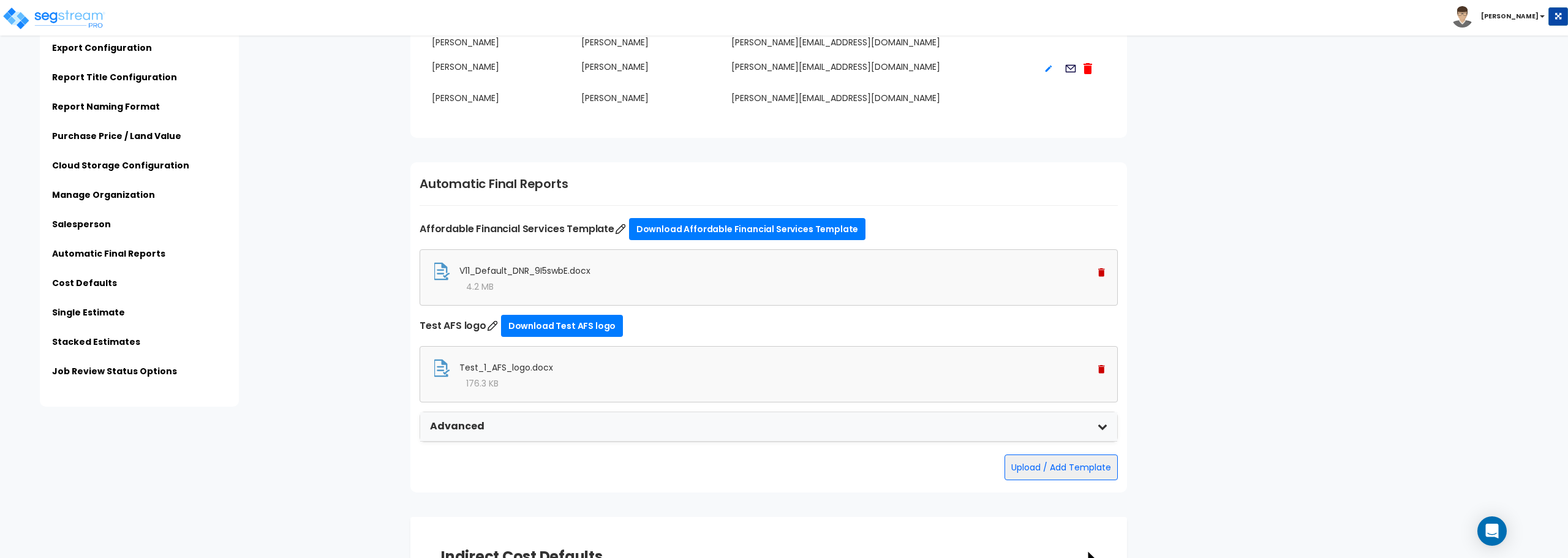
scroll to position [2084, 0]
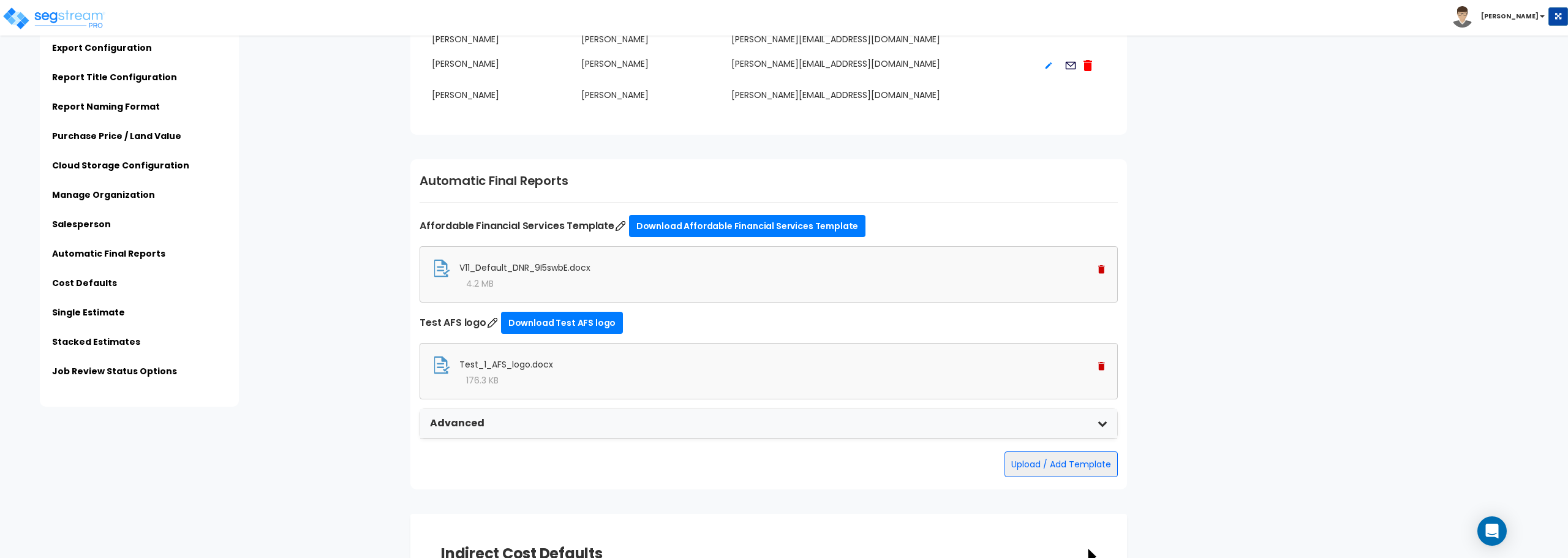
click at [514, 373] on div "Test_1_AFS_logo.docx" at bounding box center [768, 365] width 673 height 18
click at [514, 370] on span "Test_1_AFS_logo.docx" at bounding box center [506, 365] width 94 height 12
drag, startPoint x: 514, startPoint y: 370, endPoint x: 557, endPoint y: 317, distance: 68.2
click at [557, 317] on link "Download Test AFS logo" at bounding box center [562, 323] width 122 height 22
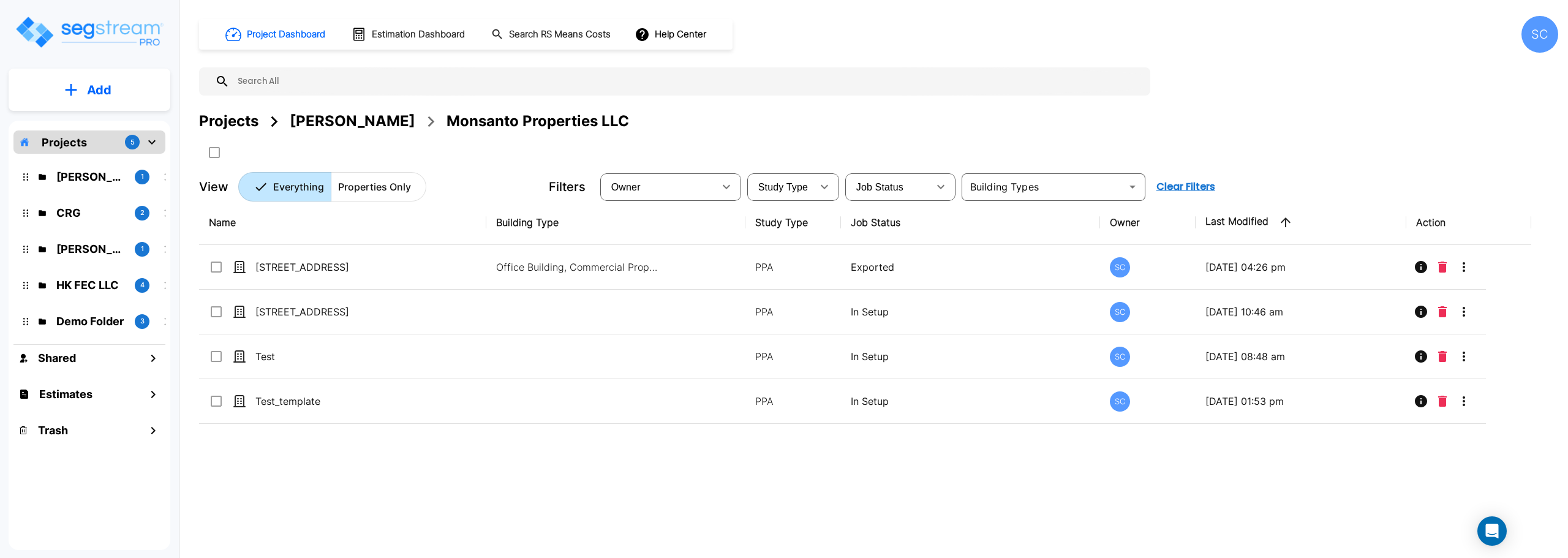
click at [1533, 31] on div "SC" at bounding box center [1540, 35] width 37 height 37
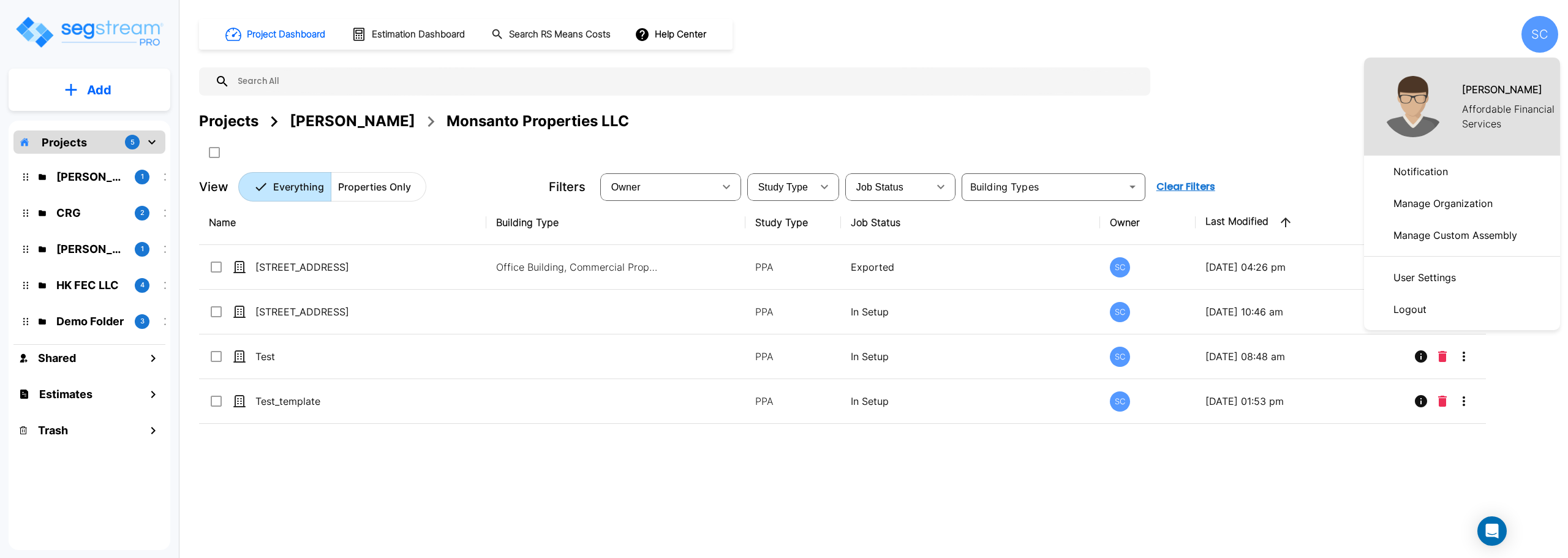
click at [1450, 205] on p "Manage Organization" at bounding box center [1443, 203] width 109 height 24
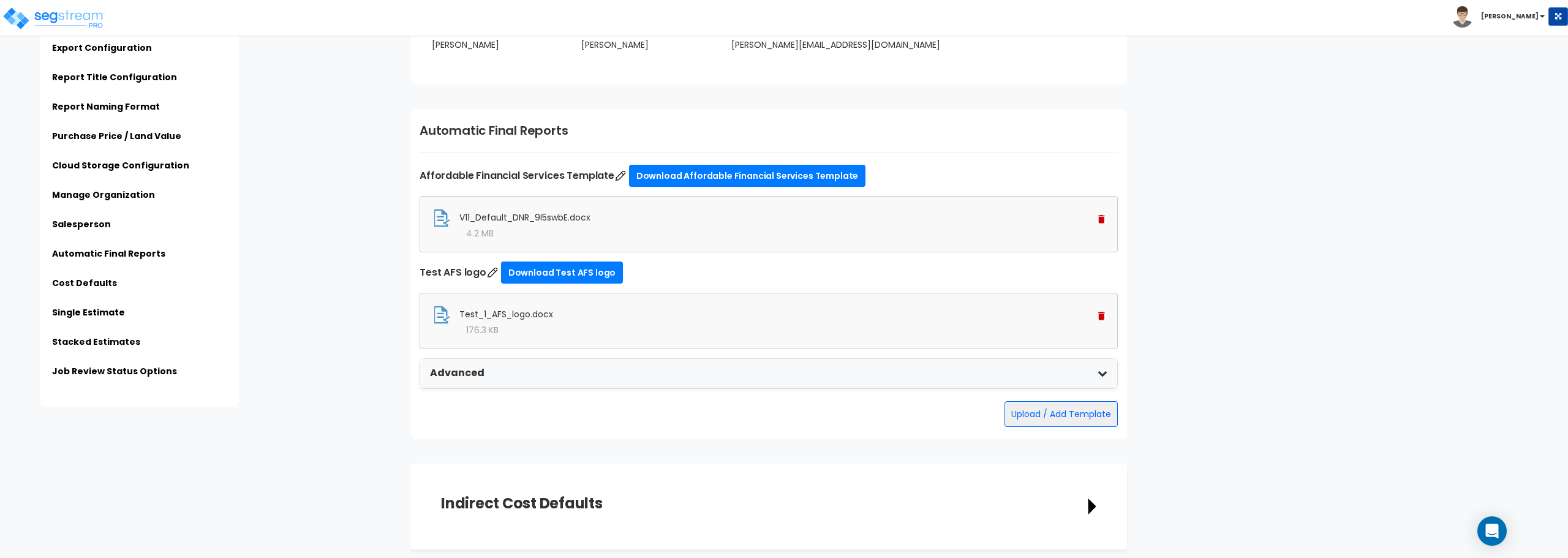
scroll to position [2145, 0]
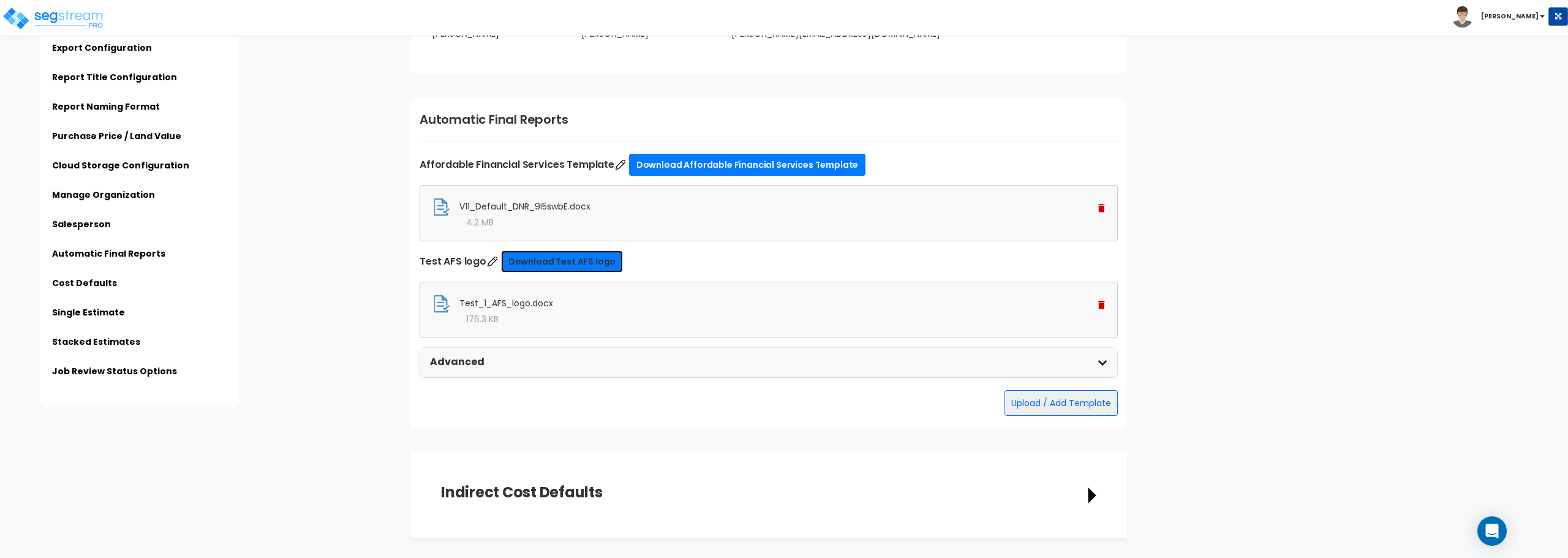
click at [542, 260] on link "Download Test AFS logo" at bounding box center [562, 262] width 122 height 22
